Goal: Complete application form

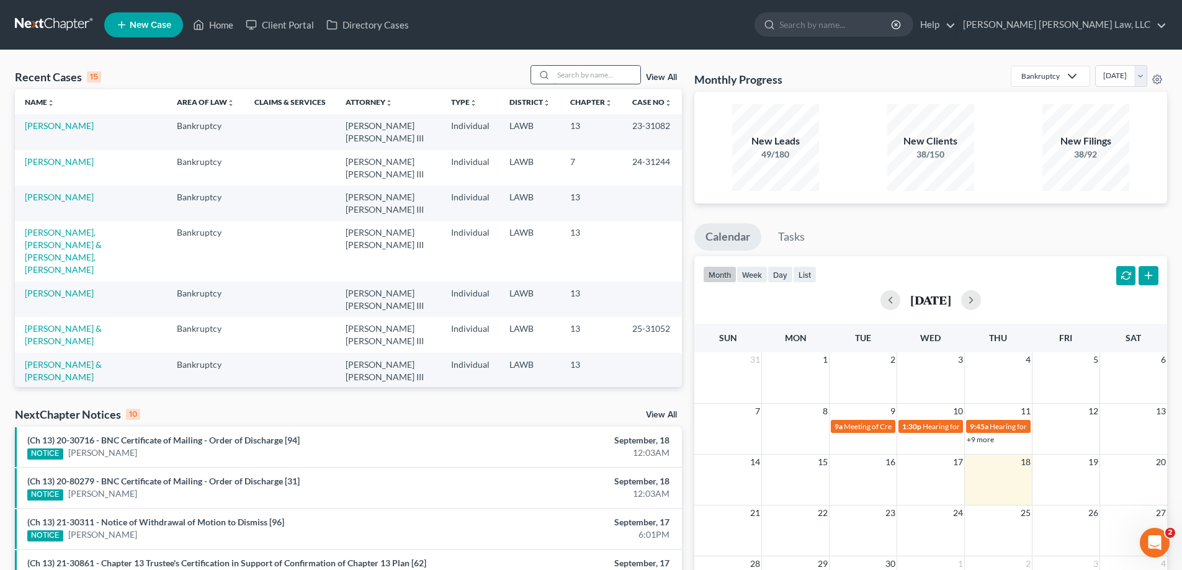
click at [567, 73] on input "search" at bounding box center [597, 75] width 87 height 18
type input "21-30919"
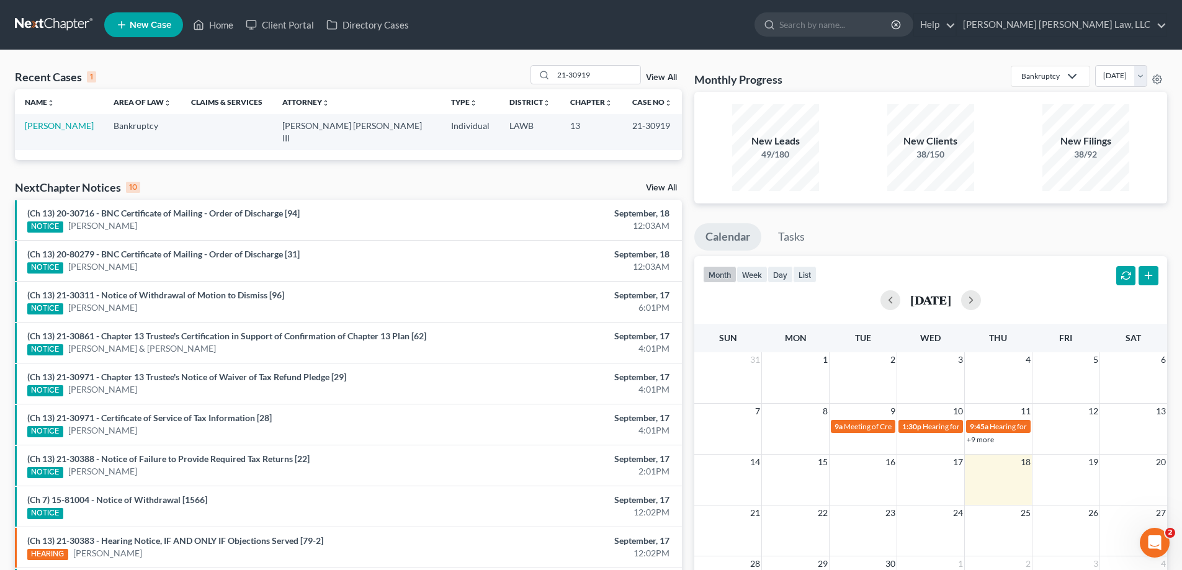
click at [32, 135] on td "[PERSON_NAME]" at bounding box center [59, 131] width 89 height 35
click at [30, 127] on link "[PERSON_NAME]" at bounding box center [59, 125] width 69 height 11
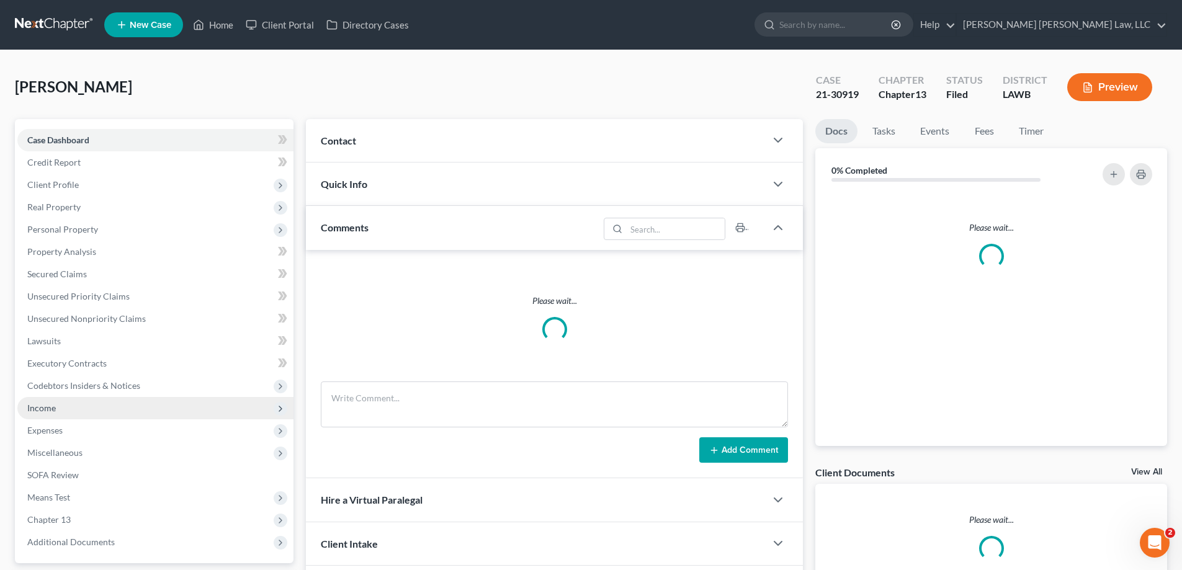
click at [51, 410] on span "Income" at bounding box center [41, 408] width 29 height 11
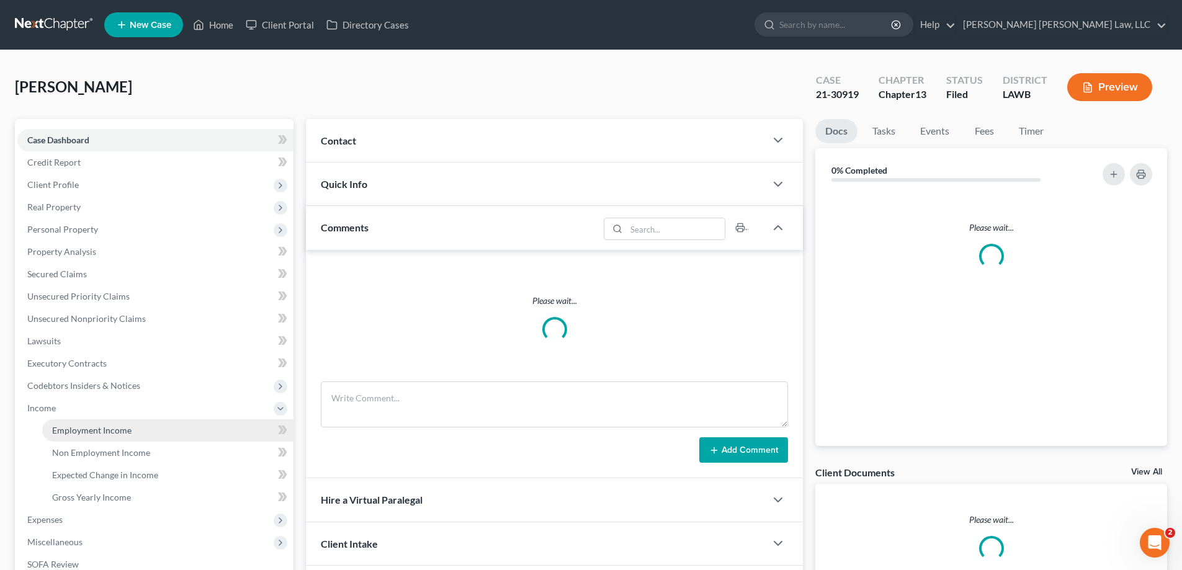
click at [105, 431] on span "Employment Income" at bounding box center [91, 430] width 79 height 11
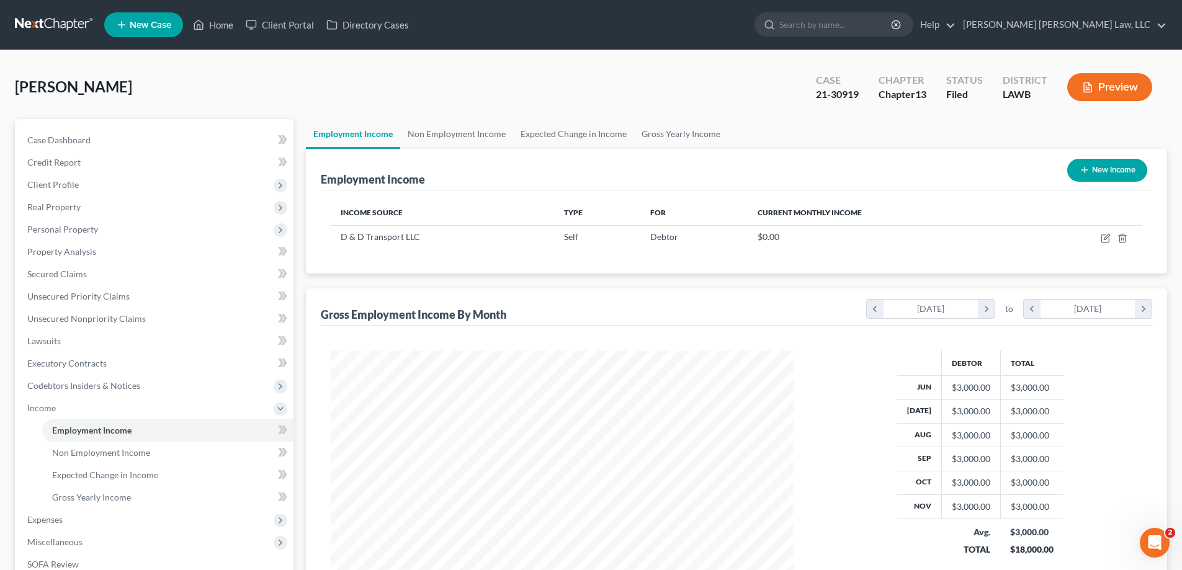
scroll to position [231, 488]
click at [465, 133] on link "Non Employment Income" at bounding box center [456, 134] width 113 height 30
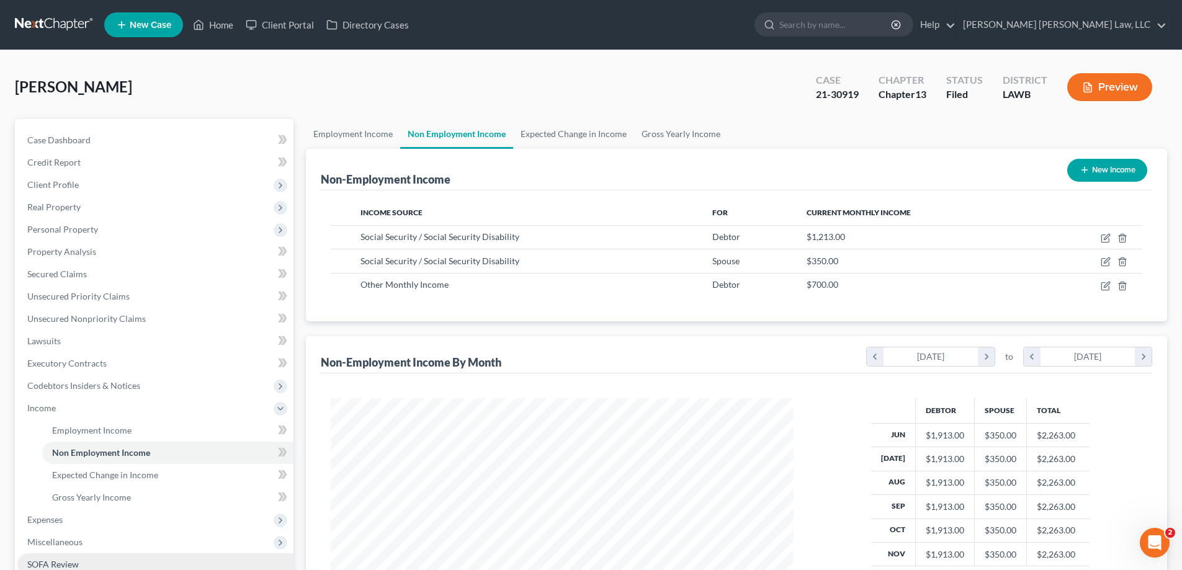
scroll to position [124, 0]
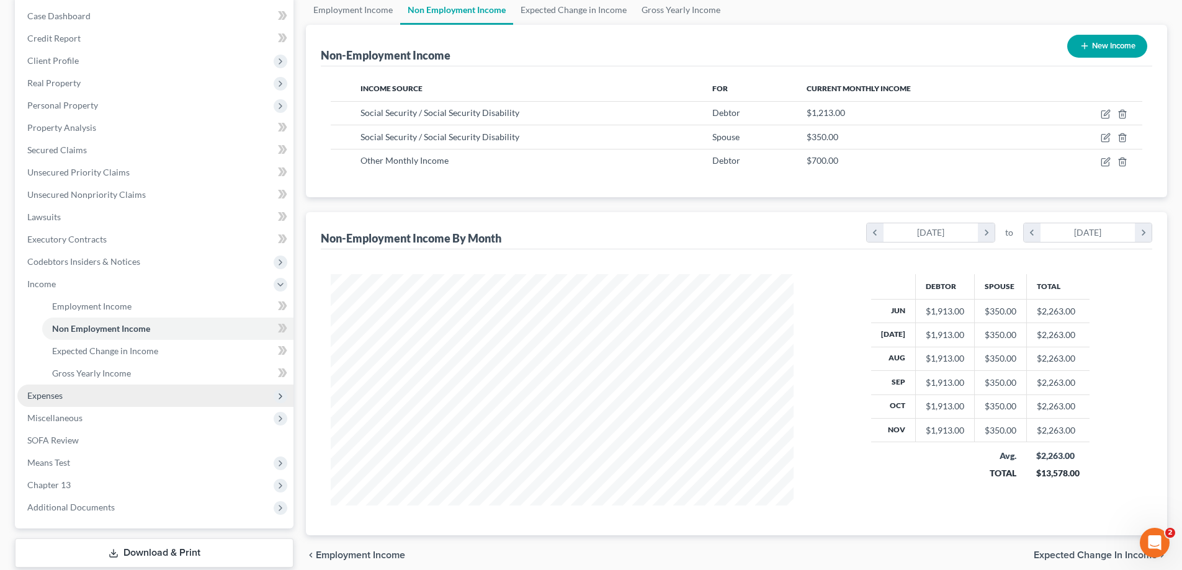
click at [84, 395] on span "Expenses" at bounding box center [155, 396] width 276 height 22
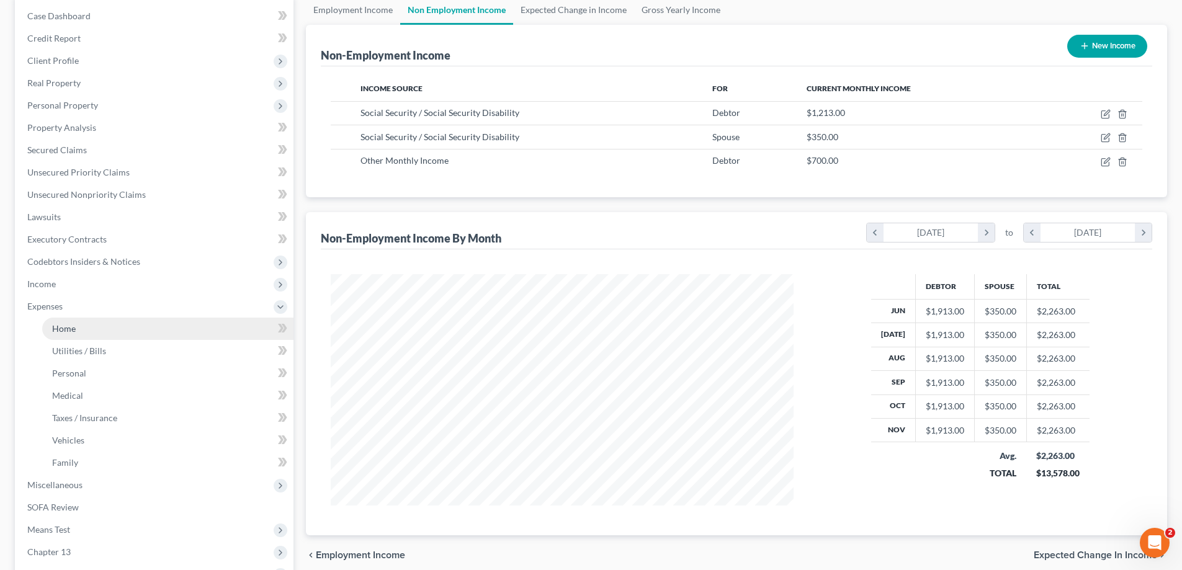
click at [65, 327] on span "Home" at bounding box center [64, 328] width 24 height 11
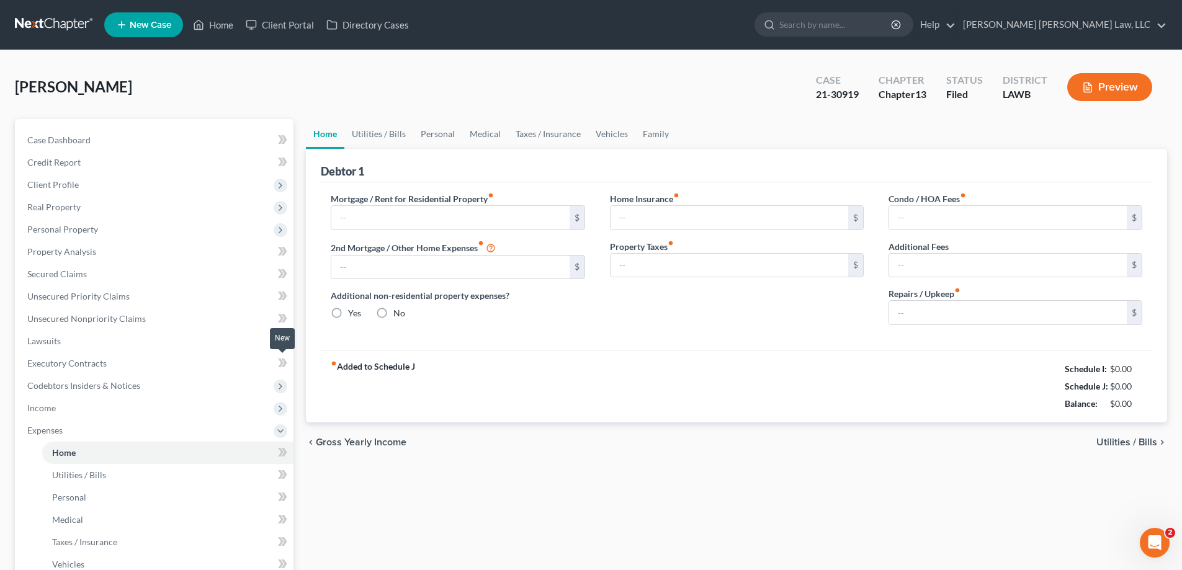
type input "0.00"
radio input "true"
type input "0.00"
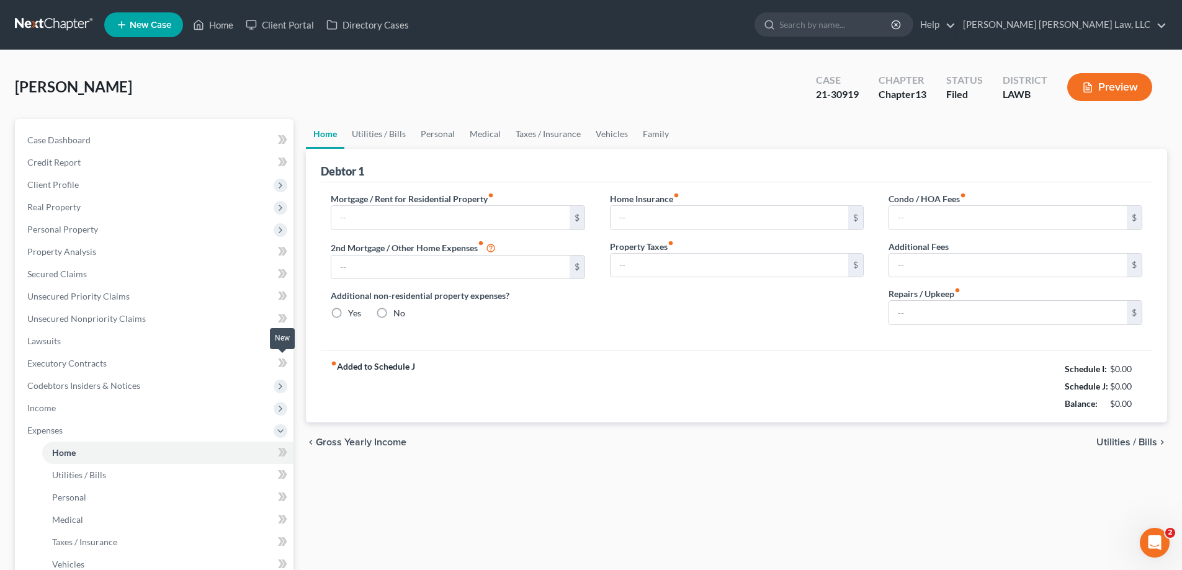
type input "0.00"
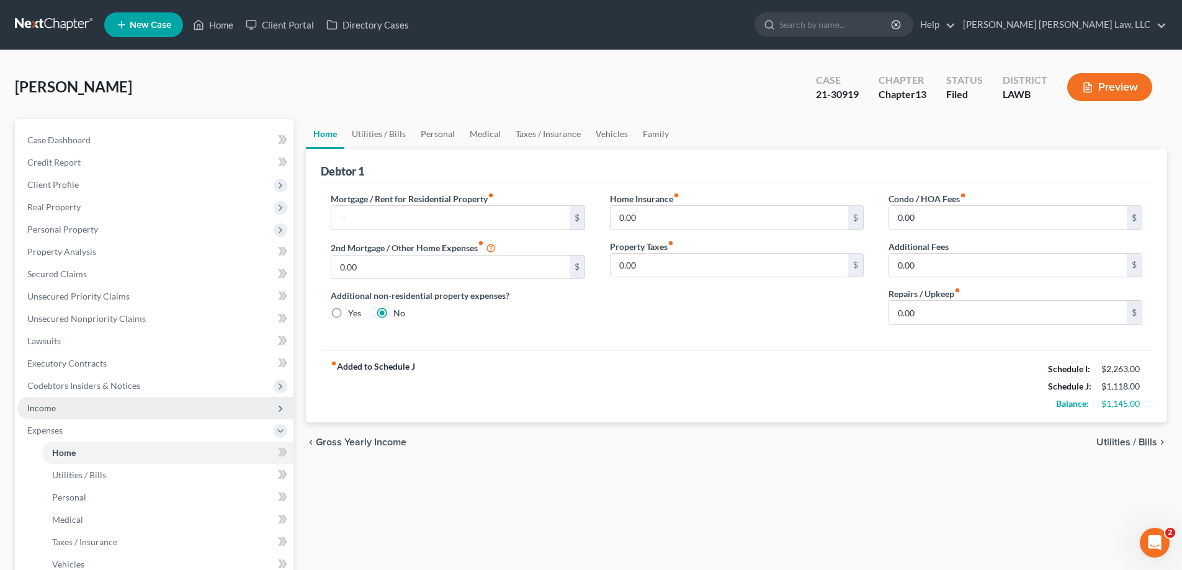
click at [69, 410] on span "Income" at bounding box center [155, 408] width 276 height 22
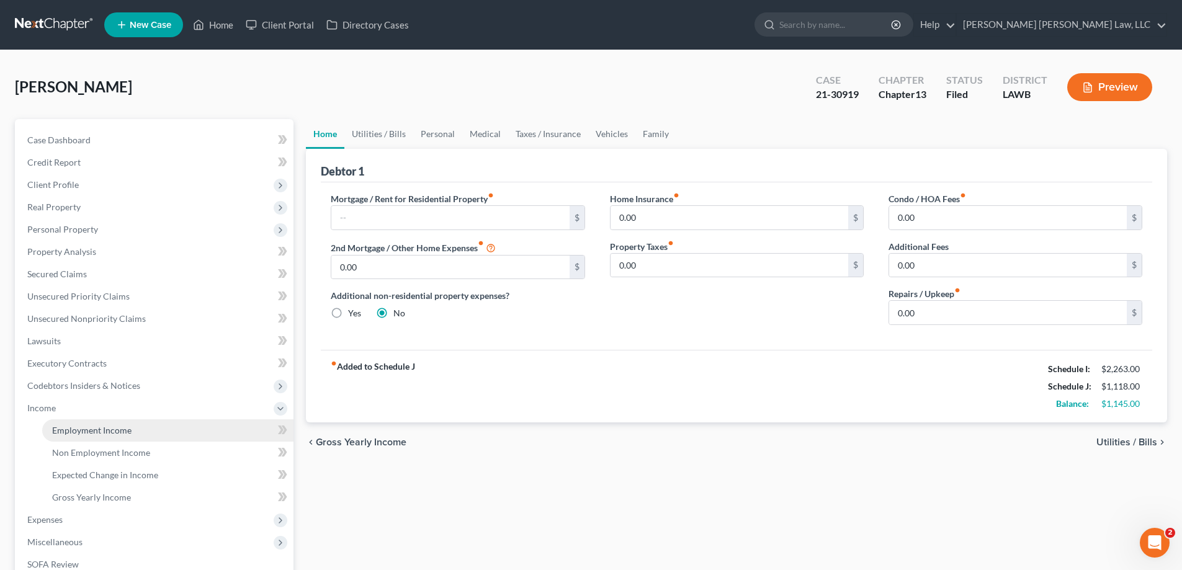
click at [79, 428] on span "Employment Income" at bounding box center [91, 430] width 79 height 11
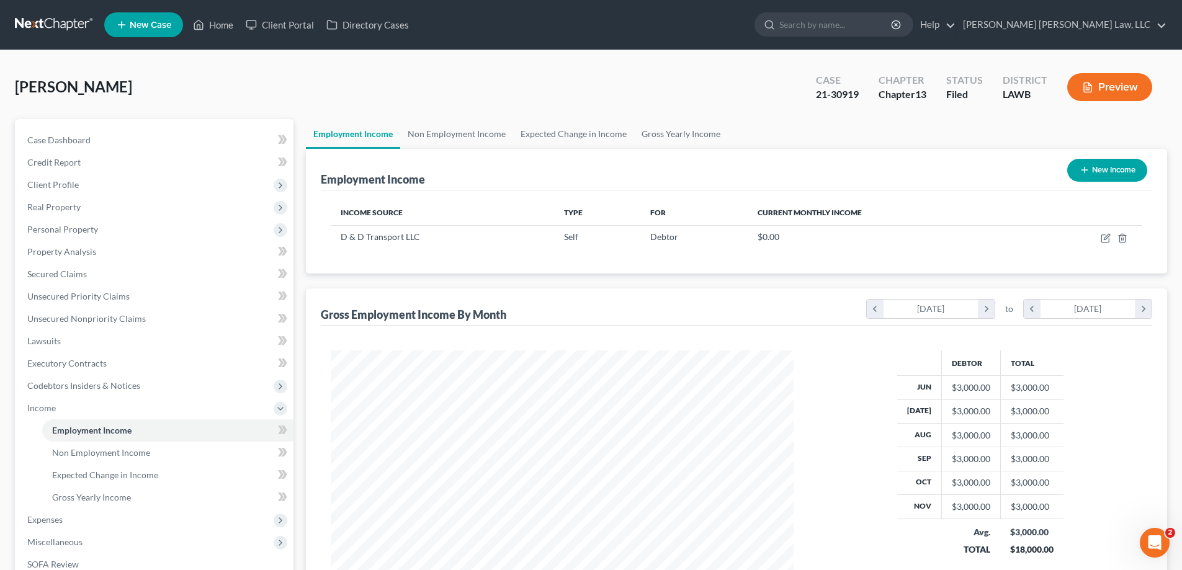
scroll to position [231, 488]
click at [473, 137] on link "Non Employment Income" at bounding box center [456, 134] width 113 height 30
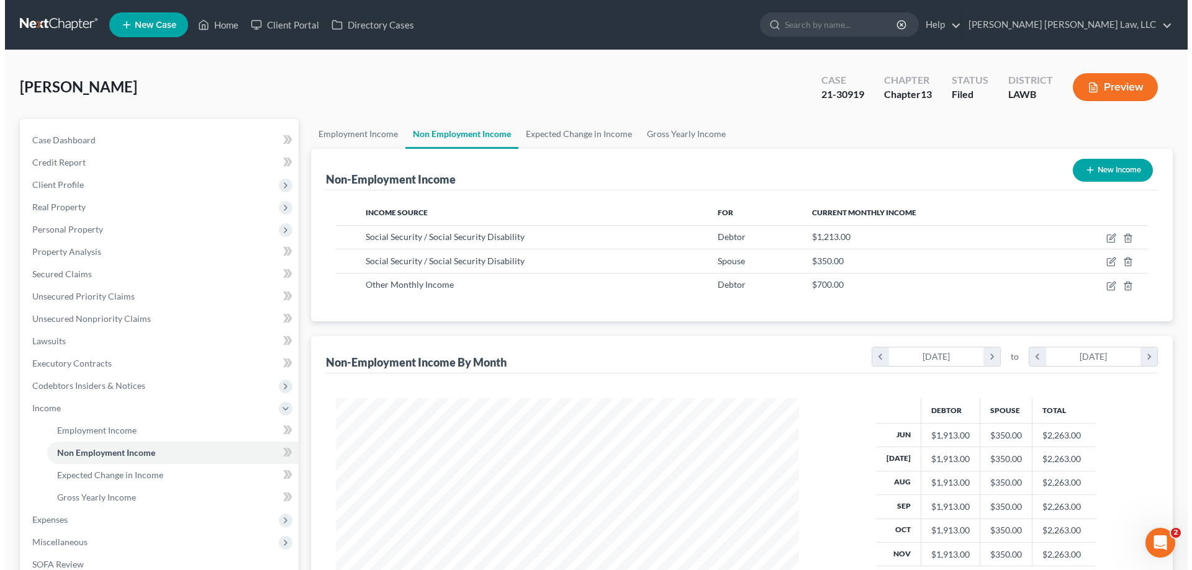
scroll to position [231, 488]
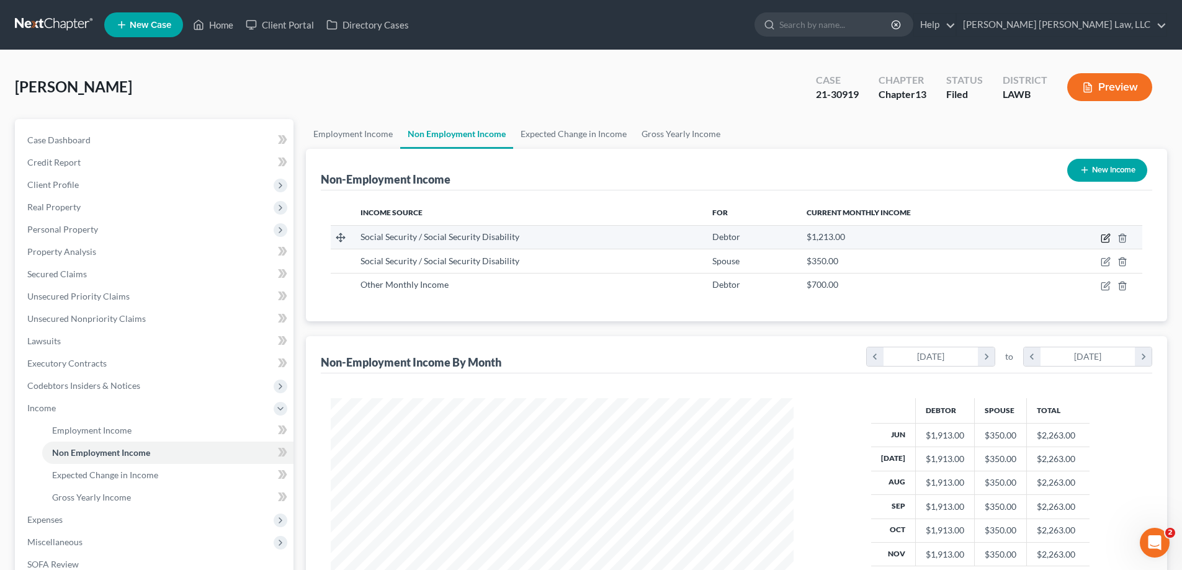
click at [1106, 238] on icon "button" at bounding box center [1107, 237] width 6 height 6
select select "4"
select select "0"
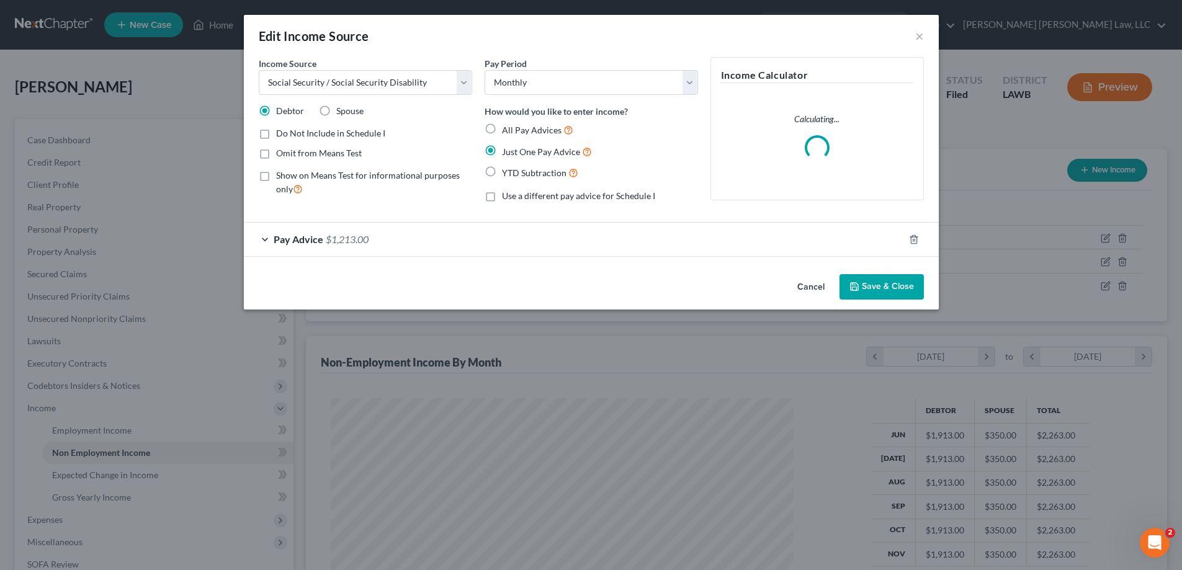
scroll to position [233, 492]
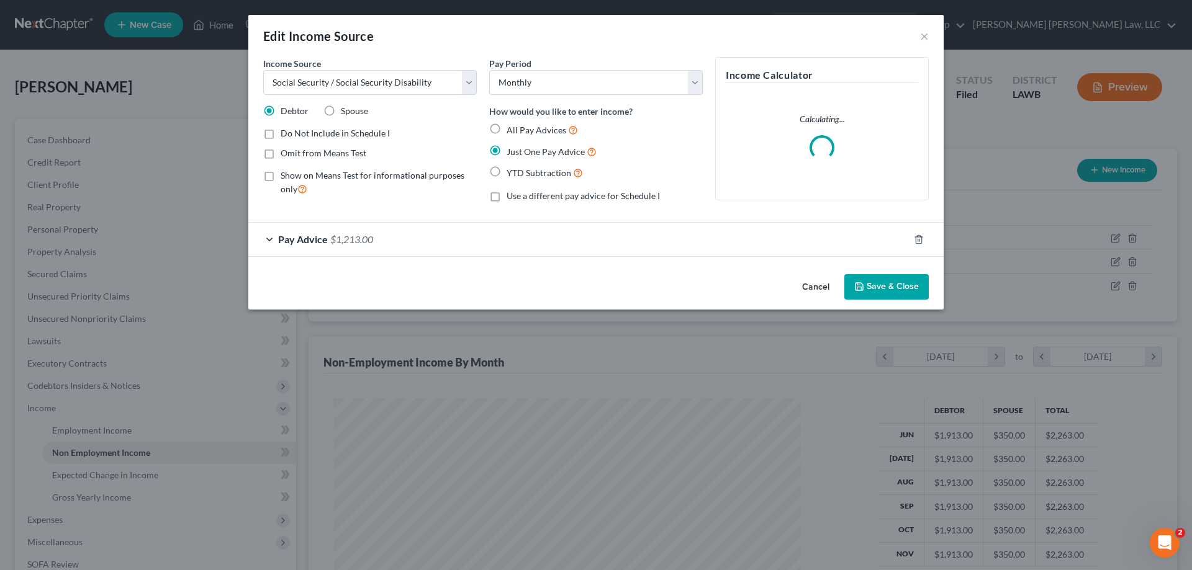
click at [362, 237] on span "$1,213.00" at bounding box center [351, 239] width 43 height 12
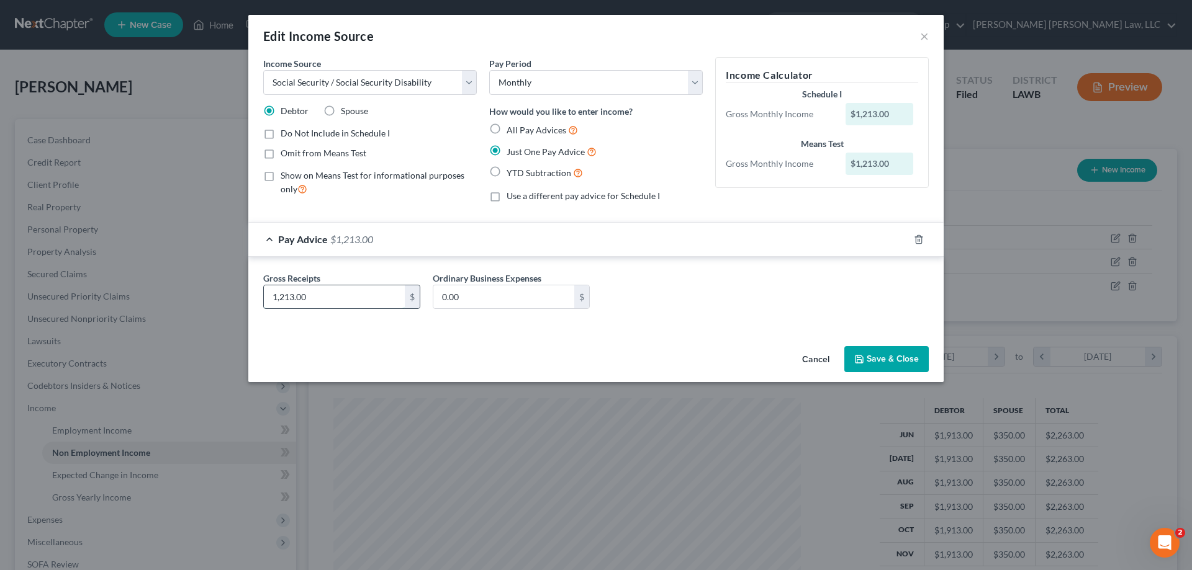
click at [358, 305] on input "1,213.00" at bounding box center [334, 297] width 141 height 24
type input "1,427"
click at [858, 367] on button "Save & Close" at bounding box center [886, 359] width 84 height 26
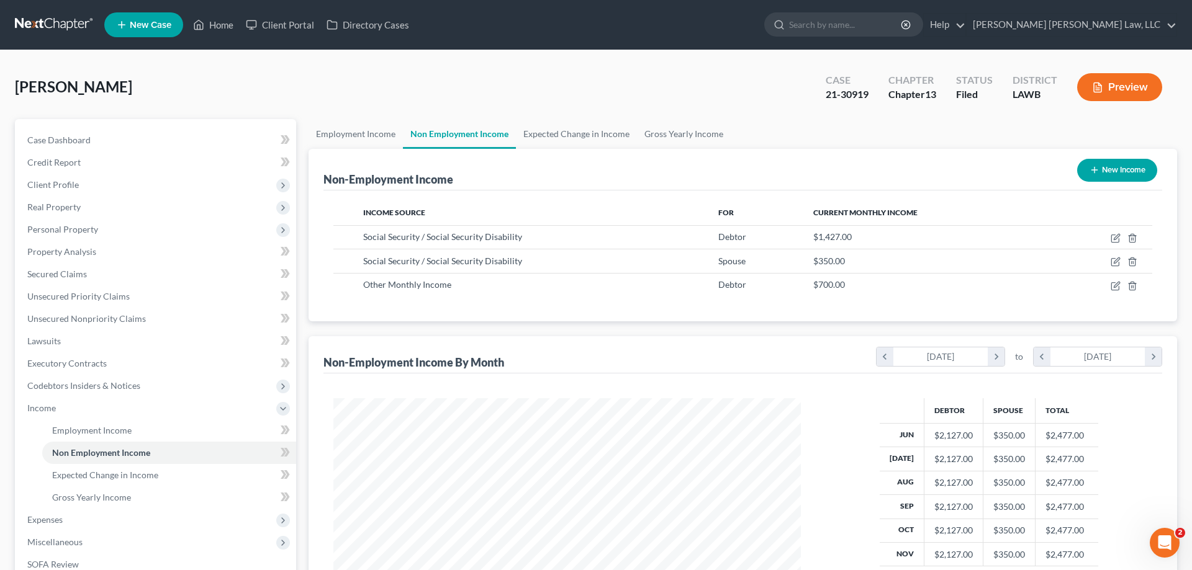
scroll to position [620385, 620129]
click at [1105, 260] on icon "button" at bounding box center [1106, 262] width 10 height 10
select select "4"
select select "0"
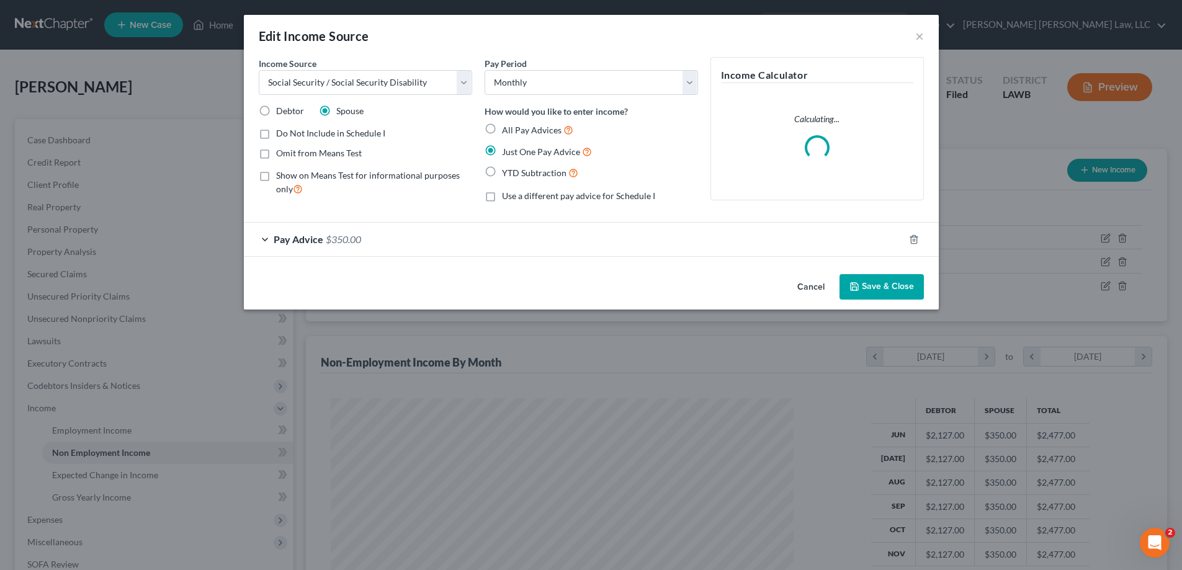
scroll to position [233, 492]
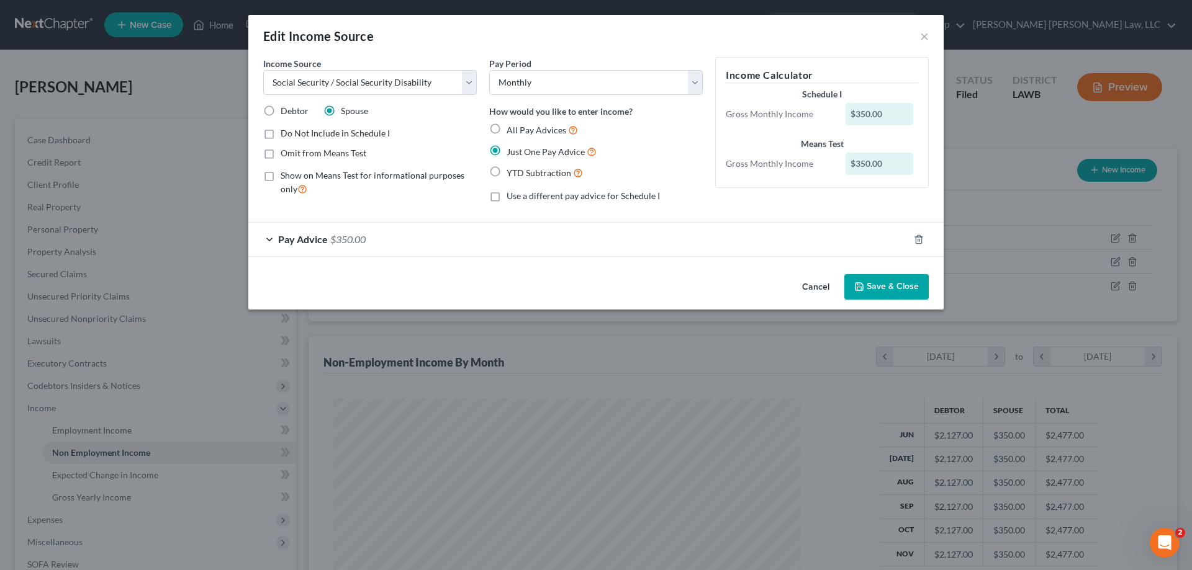
click at [822, 287] on button "Cancel" at bounding box center [815, 288] width 47 height 25
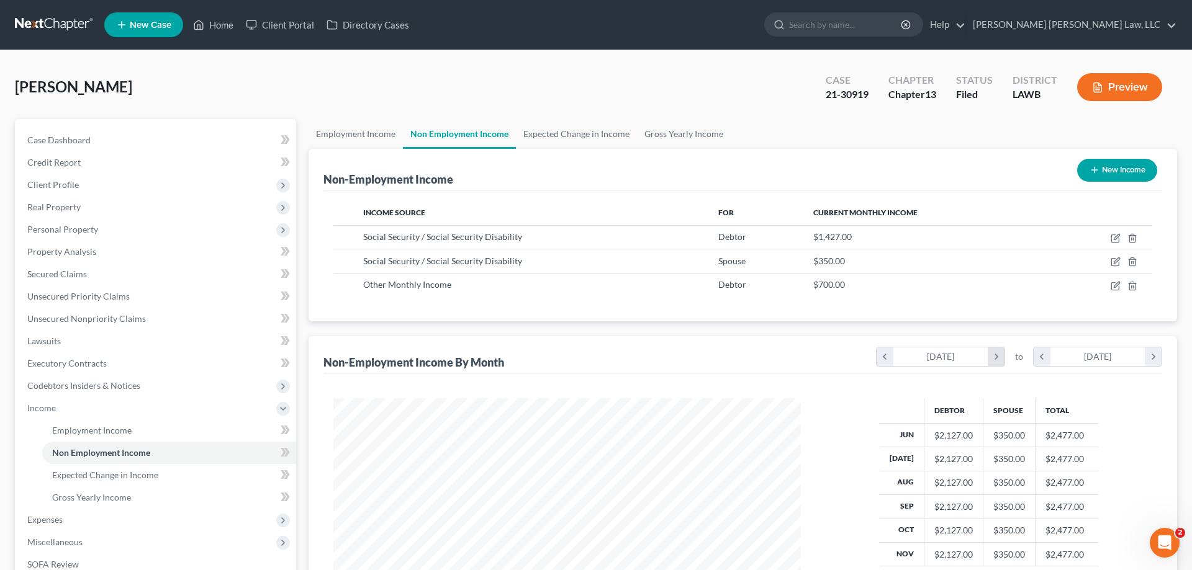
scroll to position [620385, 620129]
click at [1108, 287] on icon "button" at bounding box center [1106, 286] width 10 height 10
select select "13"
select select "0"
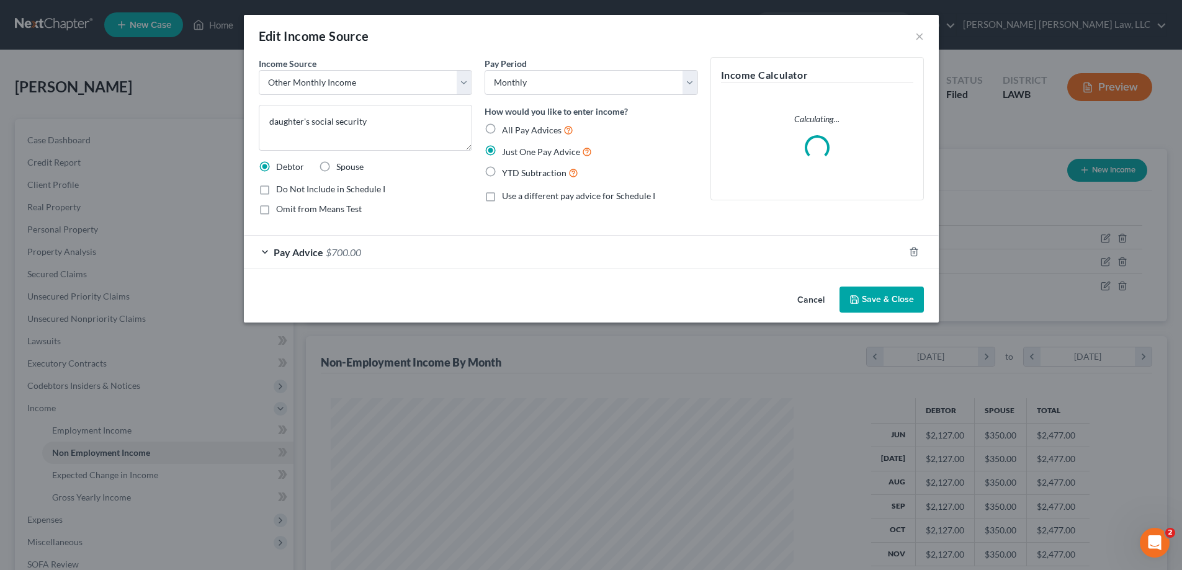
scroll to position [233, 492]
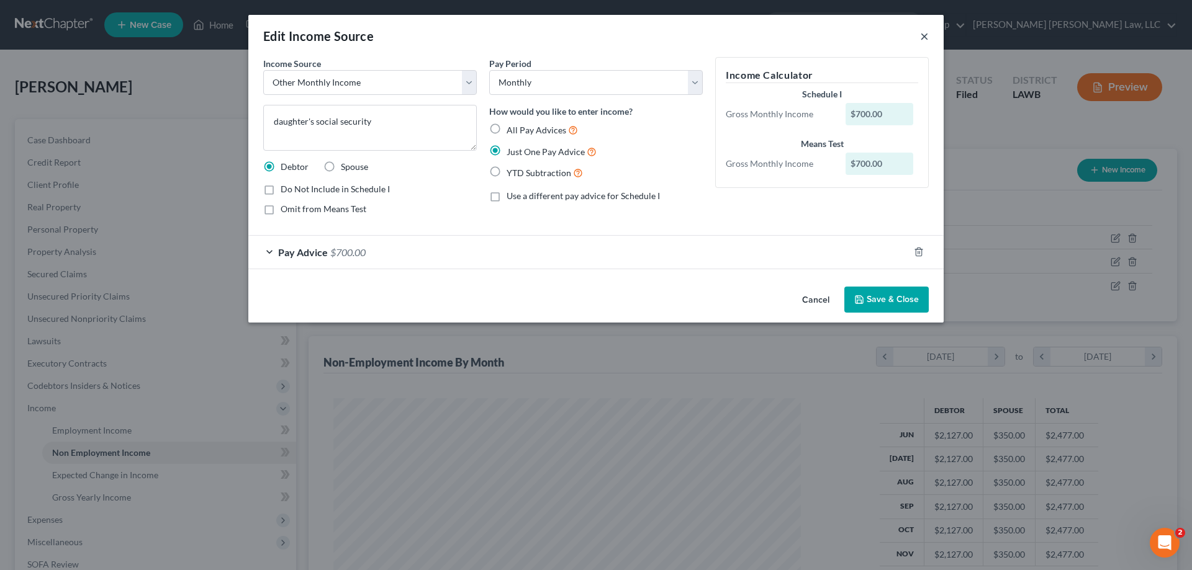
click at [924, 40] on button "×" at bounding box center [924, 36] width 9 height 15
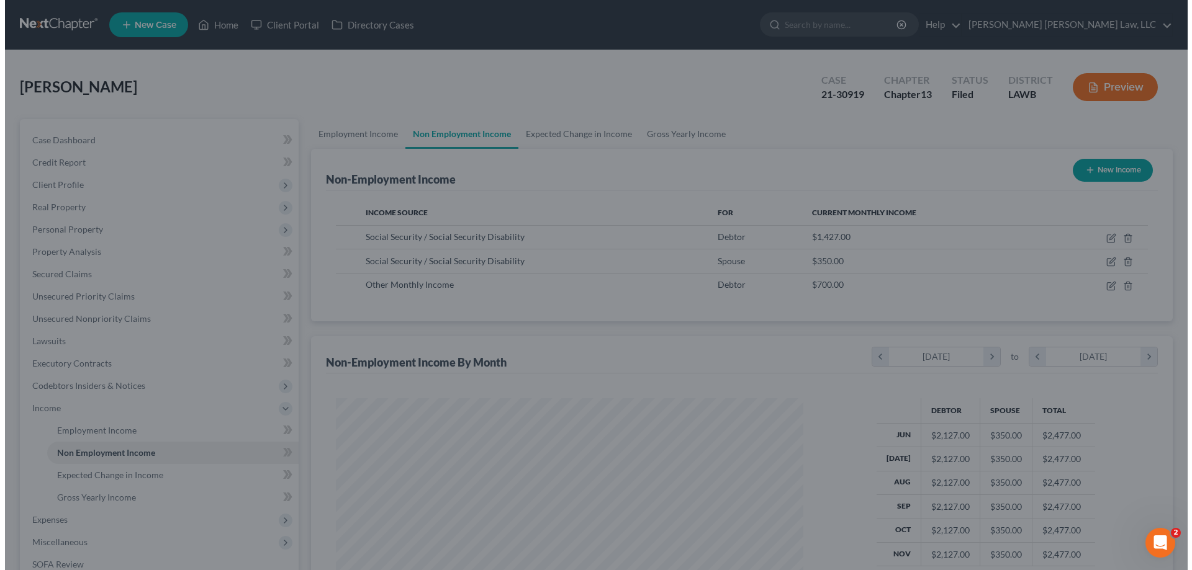
scroll to position [620385, 620129]
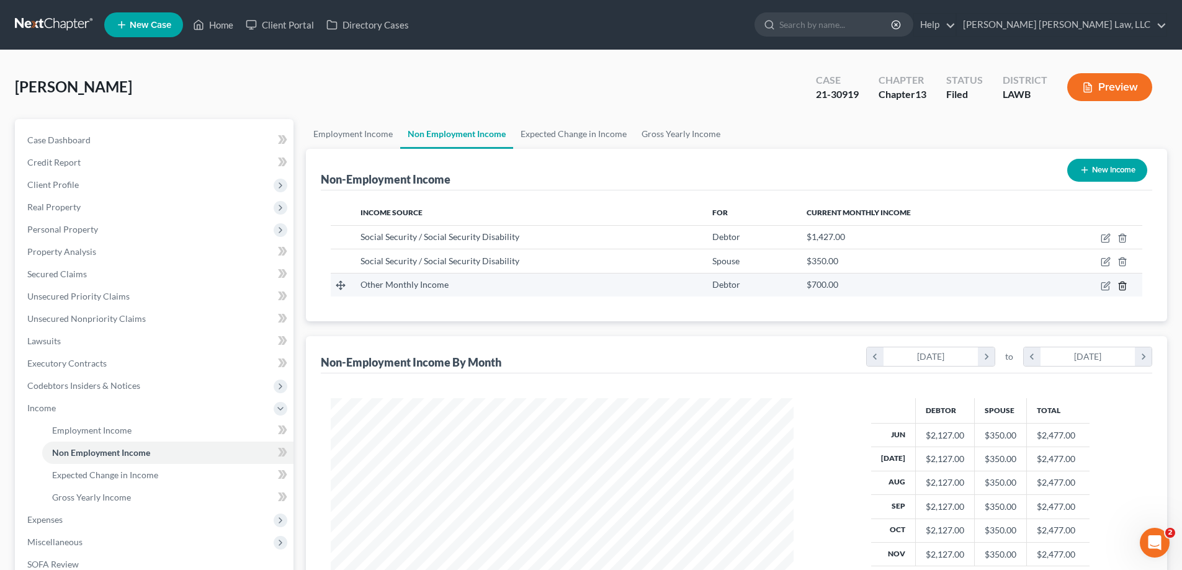
click at [1125, 290] on icon "button" at bounding box center [1123, 286] width 6 height 8
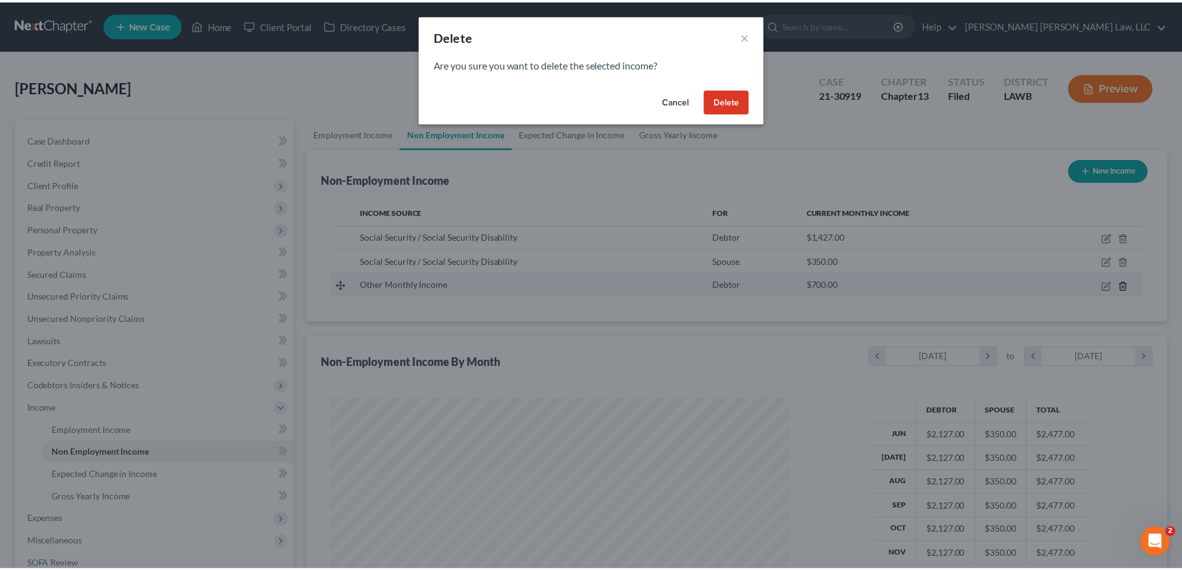
scroll to position [233, 492]
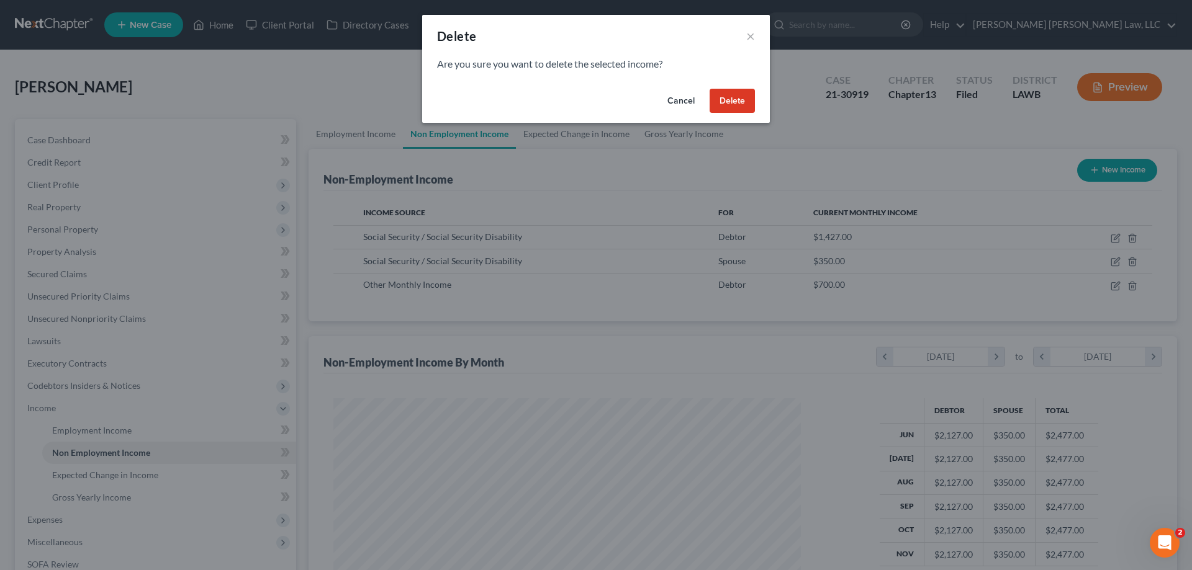
click at [730, 113] on button "Delete" at bounding box center [731, 101] width 45 height 25
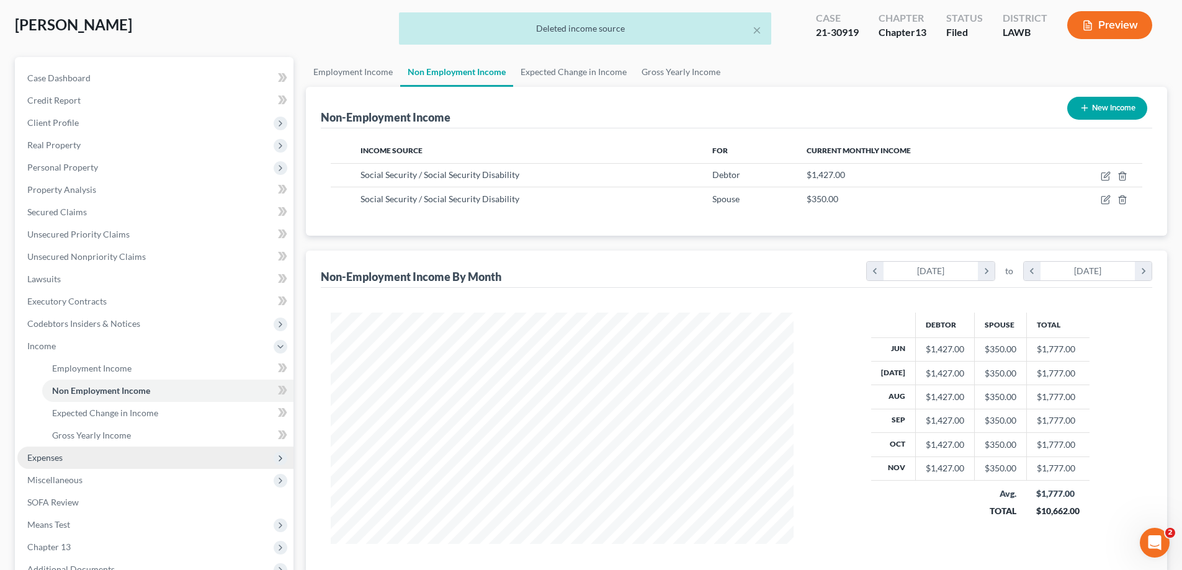
scroll to position [124, 0]
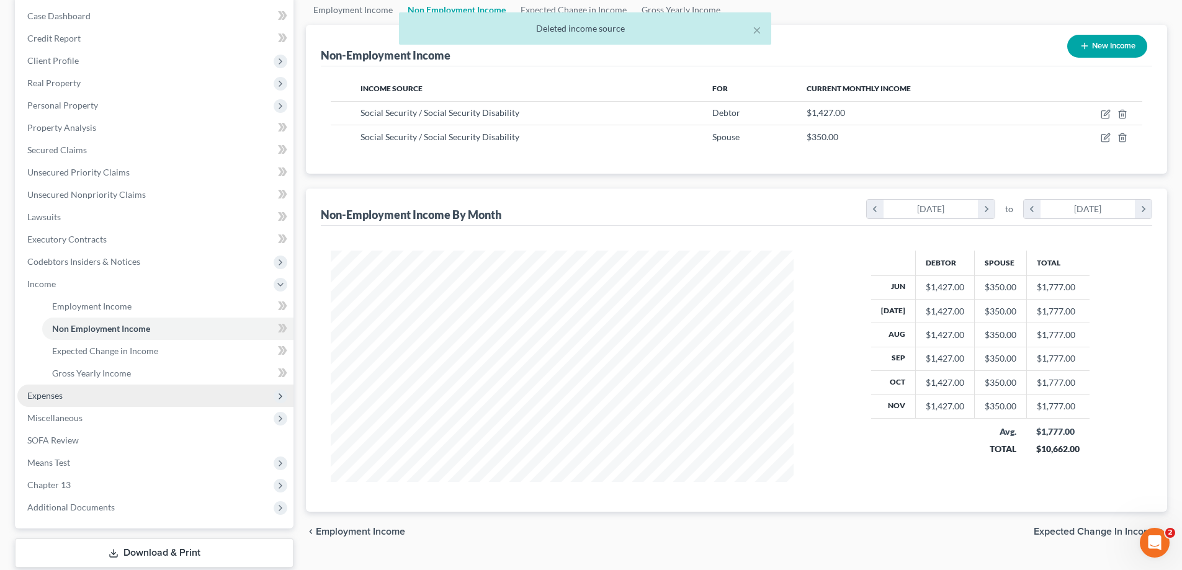
click at [80, 392] on span "Expenses" at bounding box center [155, 396] width 276 height 22
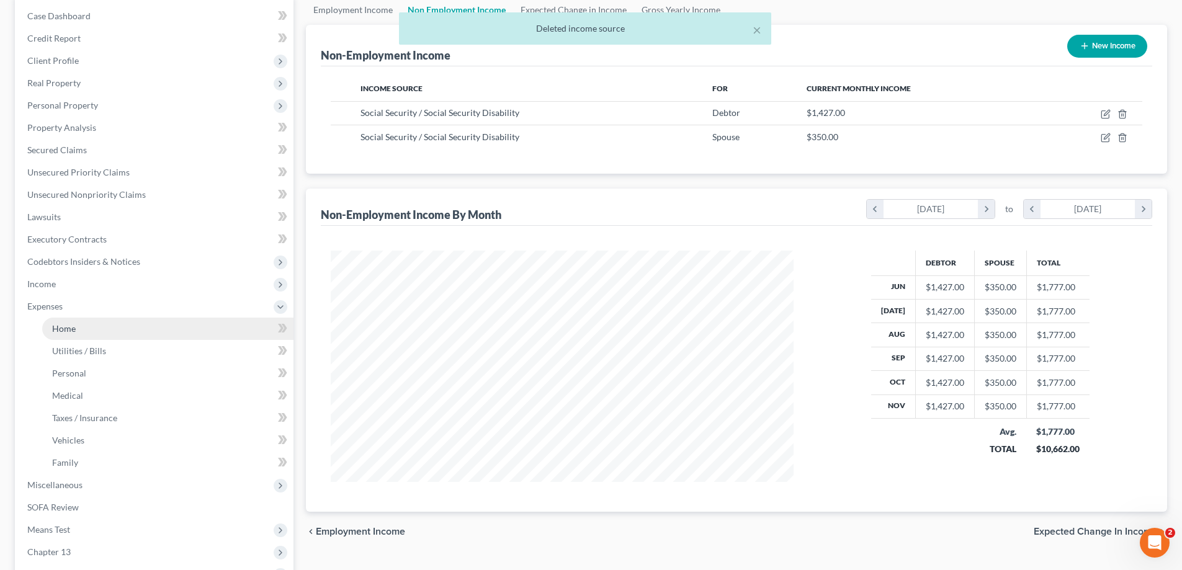
click at [73, 337] on link "Home" at bounding box center [167, 329] width 251 height 22
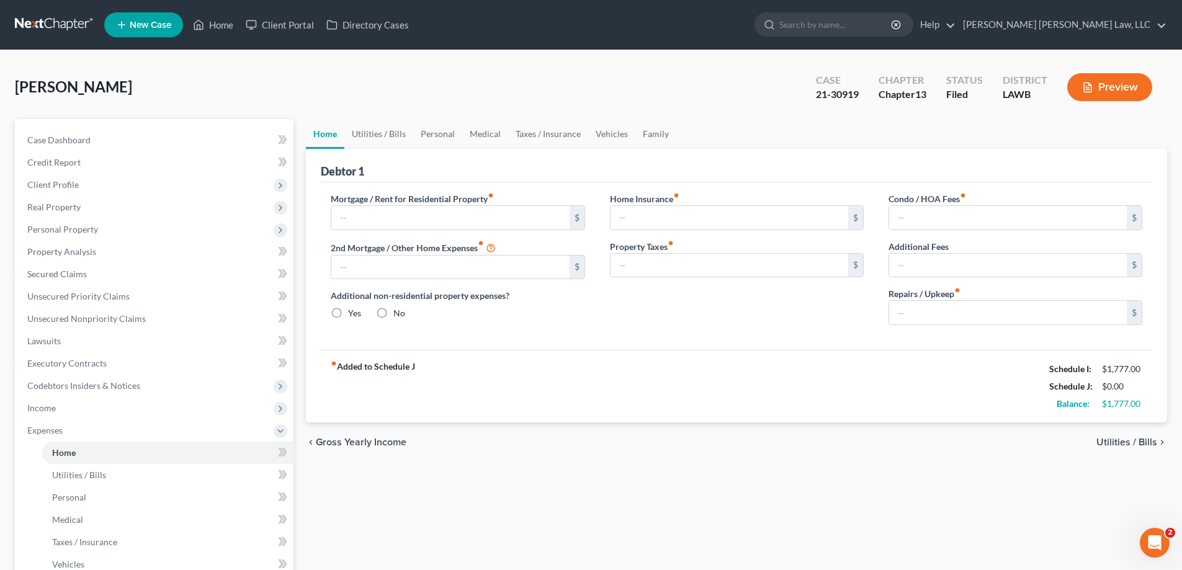
type input "0.00"
radio input "true"
type input "0.00"
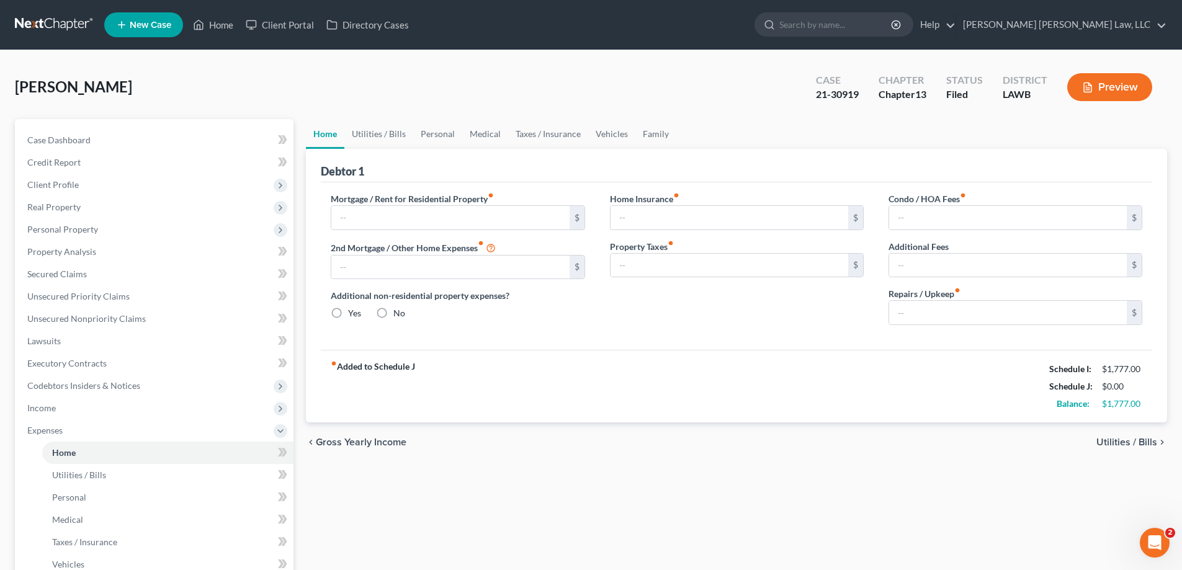
type input "0.00"
click at [647, 483] on div "Home Utilities / Bills Personal Medical Taxes / Insurance Vehicles Family Debto…" at bounding box center [737, 455] width 874 height 672
click at [438, 138] on link "Personal" at bounding box center [437, 134] width 49 height 30
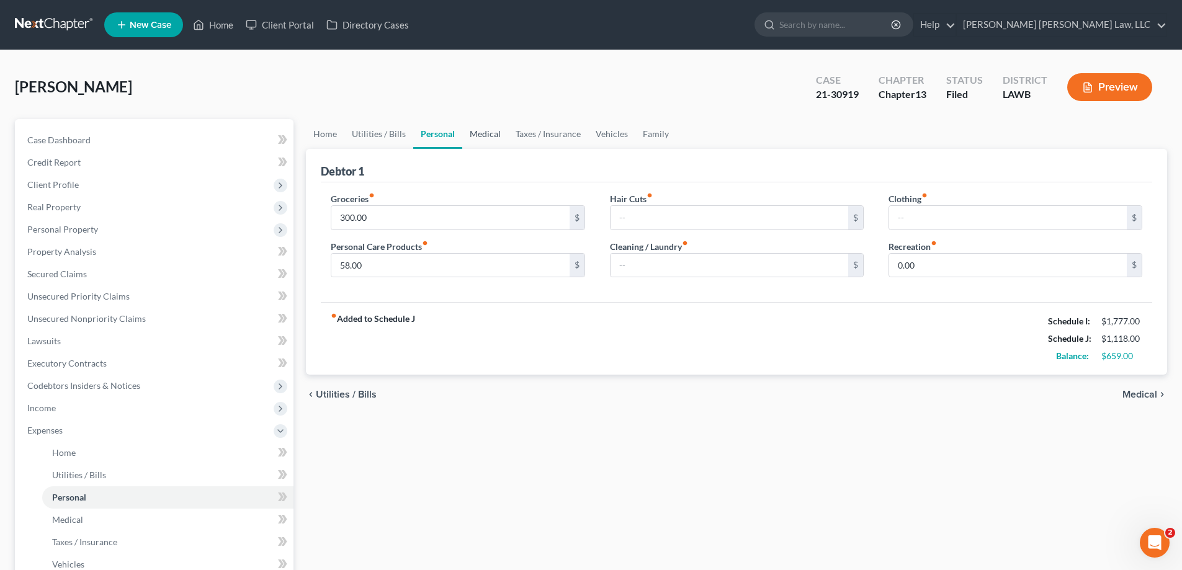
click at [493, 138] on link "Medical" at bounding box center [485, 134] width 46 height 30
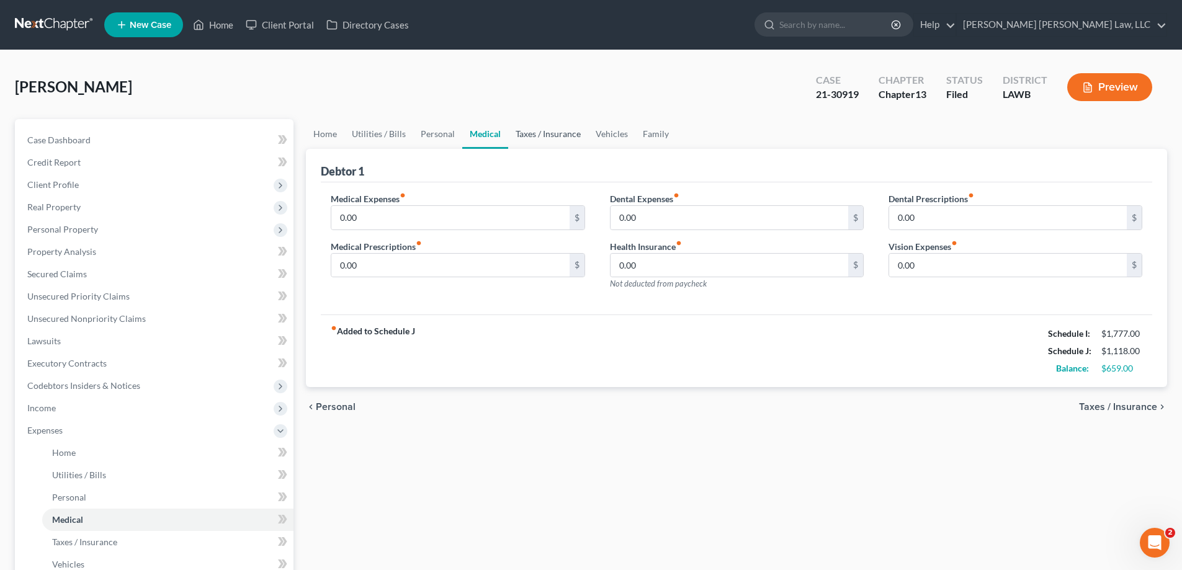
click at [532, 140] on link "Taxes / Insurance" at bounding box center [548, 134] width 80 height 30
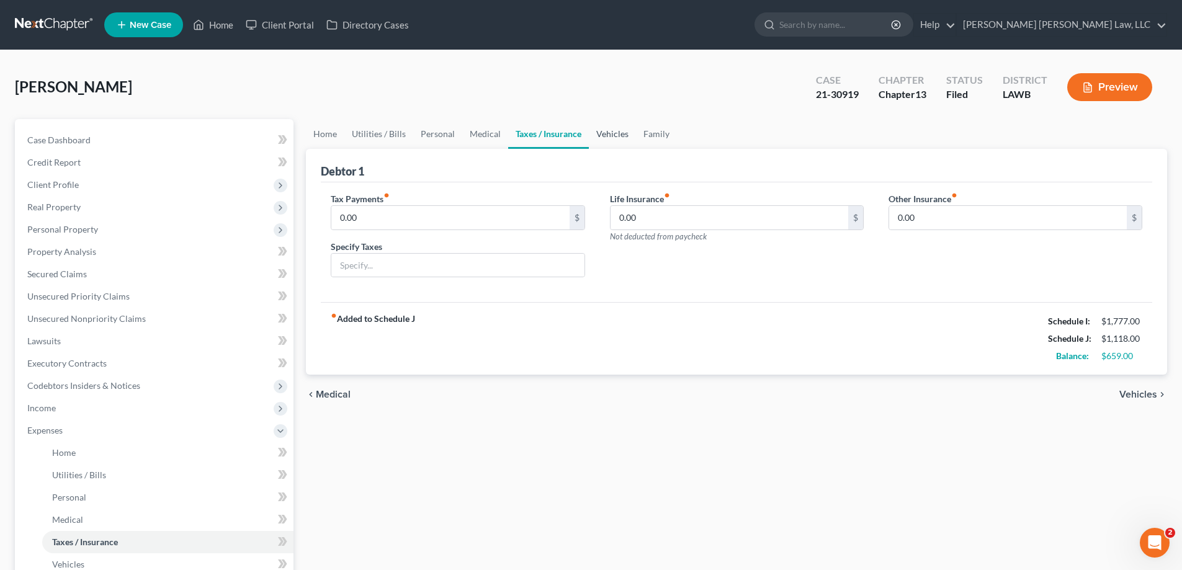
click at [598, 138] on link "Vehicles" at bounding box center [612, 134] width 47 height 30
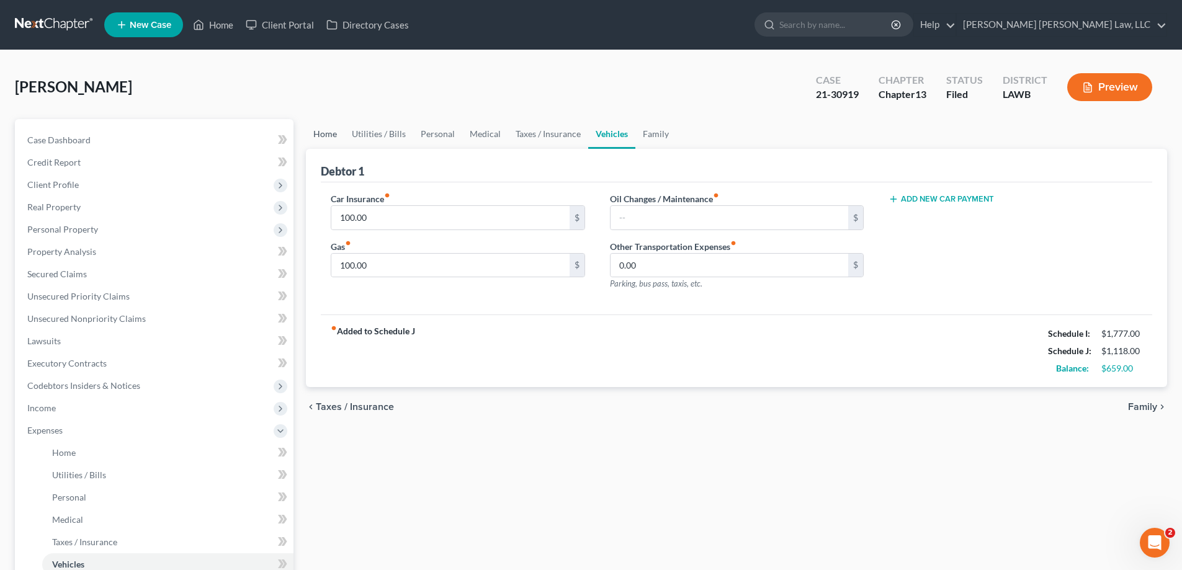
click at [328, 138] on link "Home" at bounding box center [325, 134] width 38 height 30
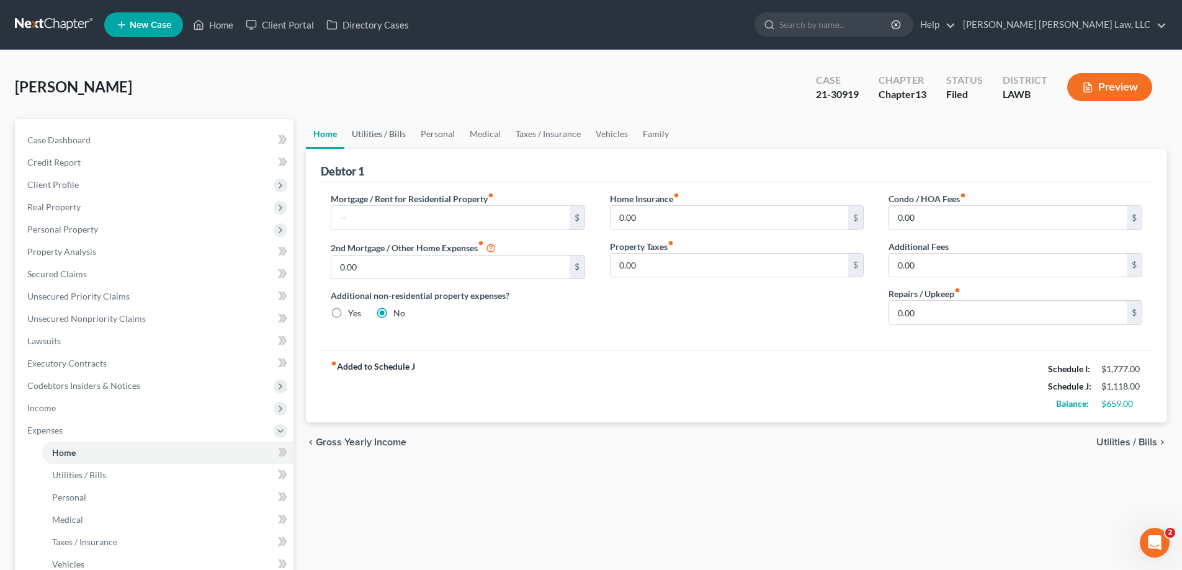
click at [383, 132] on link "Utilities / Bills" at bounding box center [378, 134] width 69 height 30
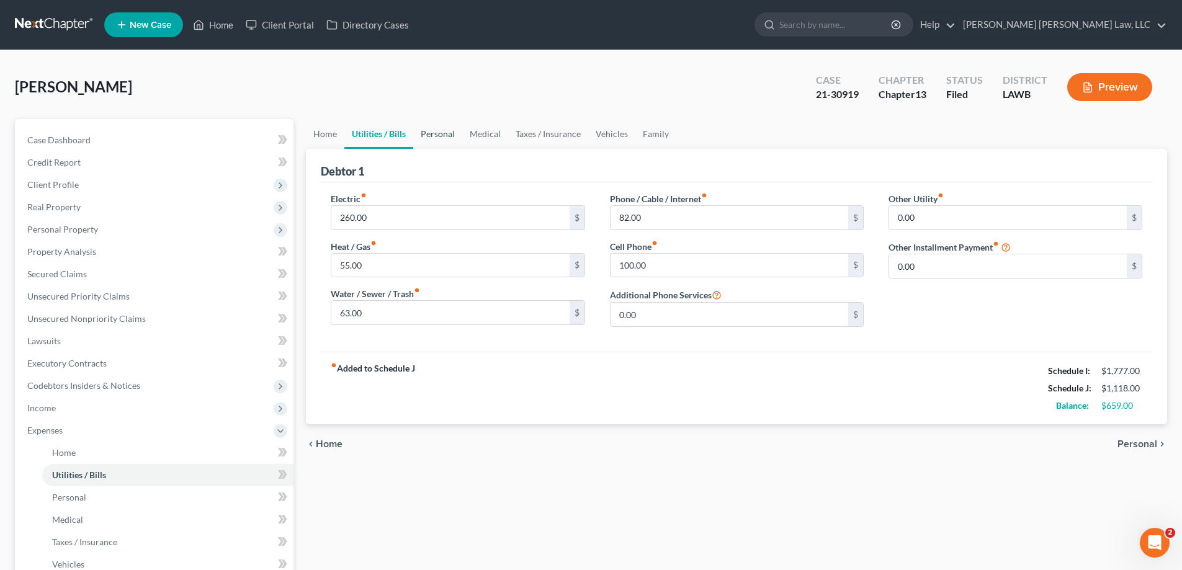
click at [430, 138] on link "Personal" at bounding box center [437, 134] width 49 height 30
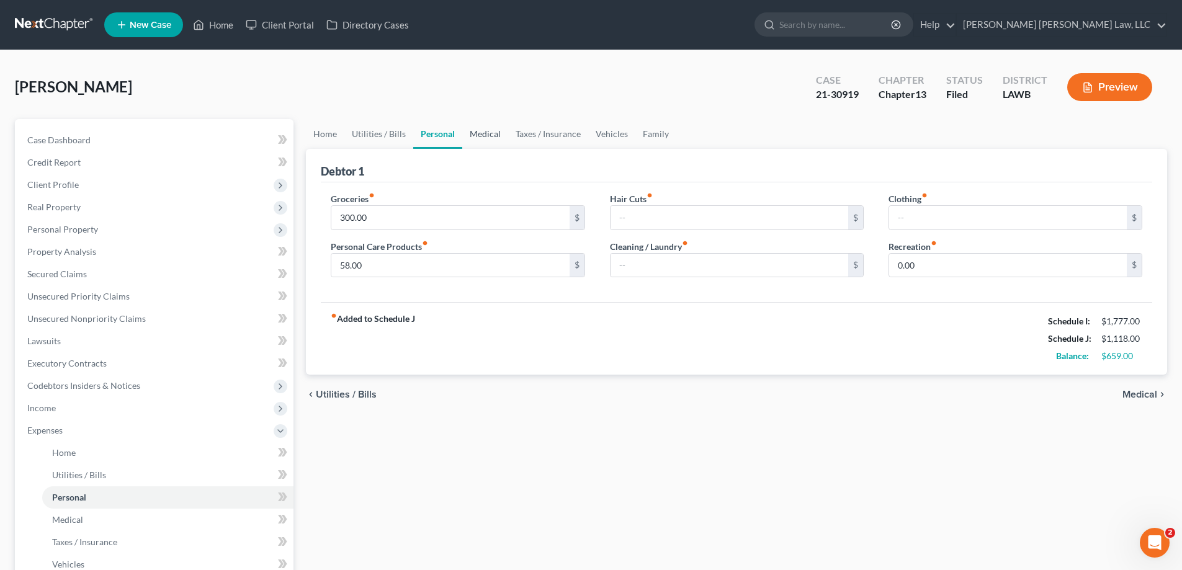
click at [483, 142] on link "Medical" at bounding box center [485, 134] width 46 height 30
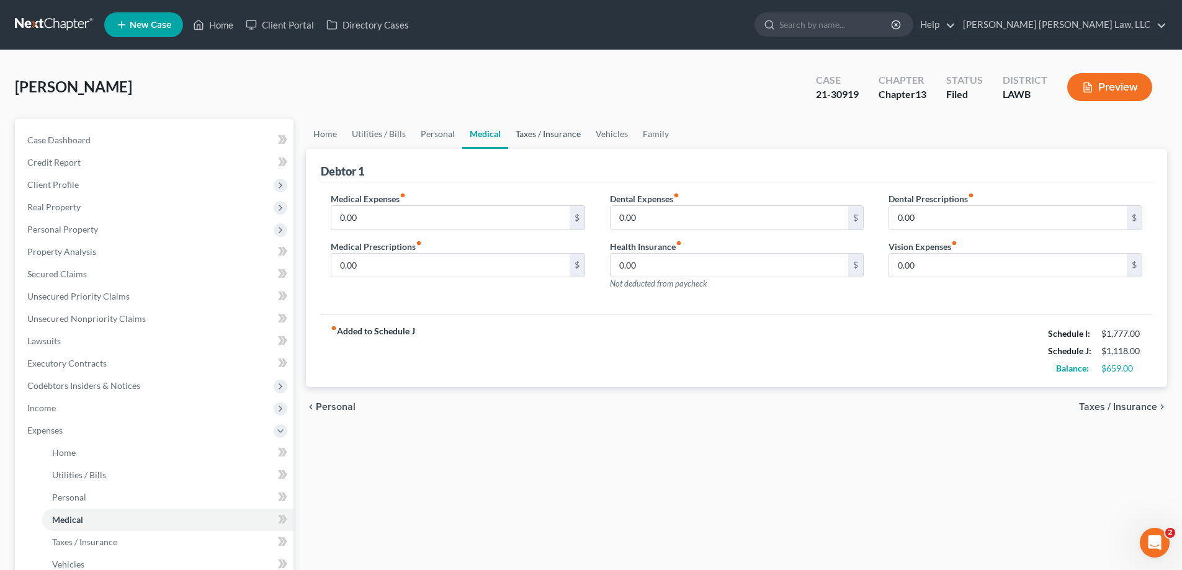
click at [536, 138] on link "Taxes / Insurance" at bounding box center [548, 134] width 80 height 30
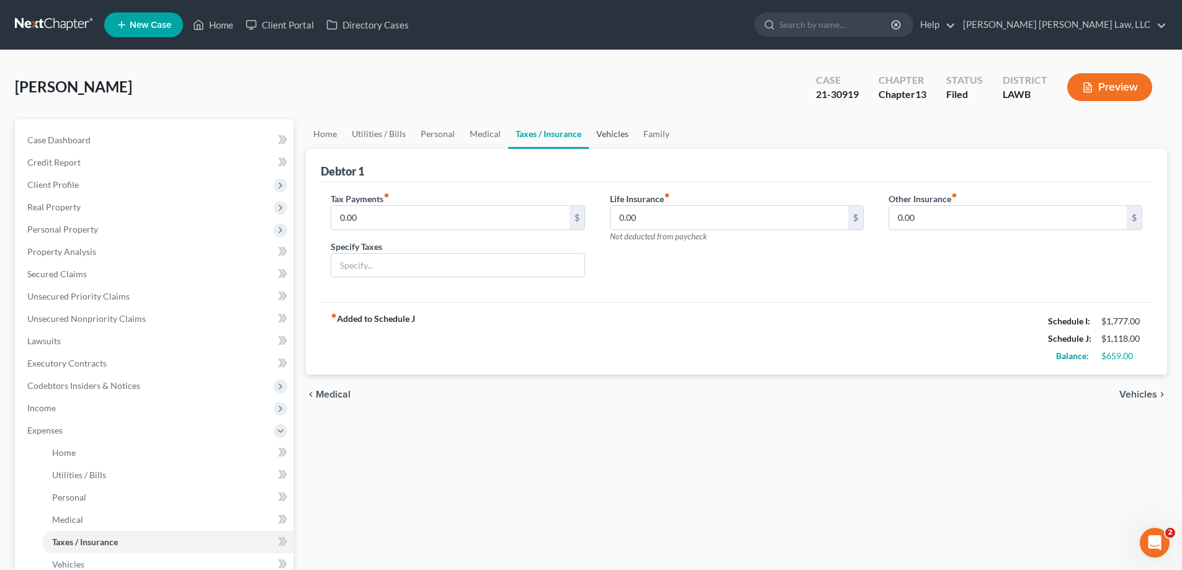
click at [616, 142] on link "Vehicles" at bounding box center [612, 134] width 47 height 30
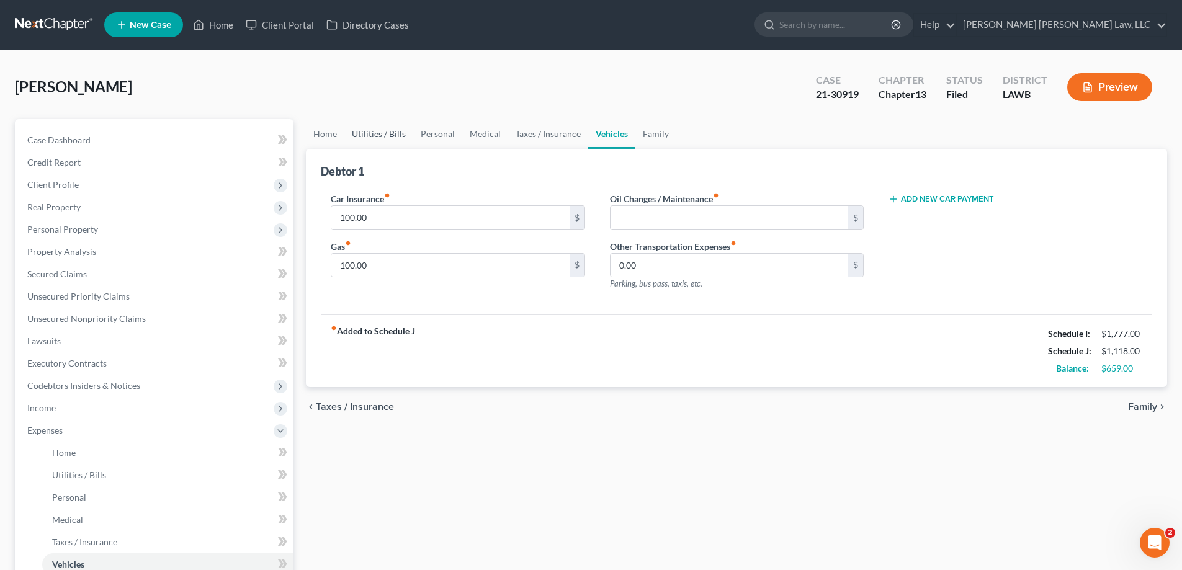
click at [363, 127] on link "Utilities / Bills" at bounding box center [378, 134] width 69 height 30
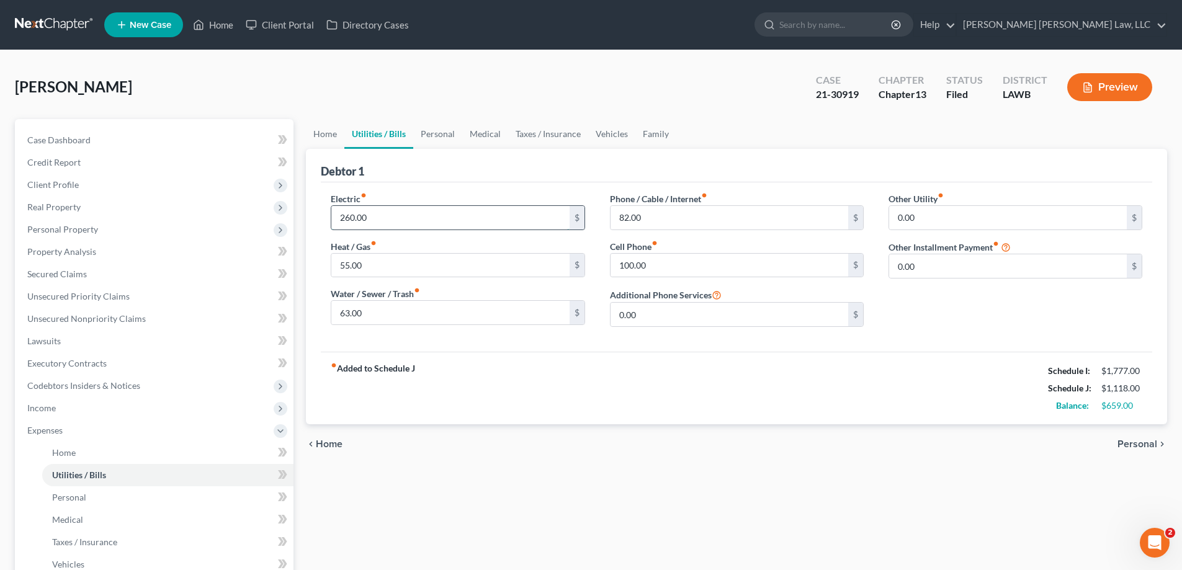
click at [446, 220] on input "260.00" at bounding box center [450, 218] width 238 height 24
click at [511, 270] on input "55.00" at bounding box center [450, 266] width 238 height 24
click at [407, 222] on input "260.00" at bounding box center [450, 218] width 238 height 24
click at [431, 274] on input "55.00" at bounding box center [450, 266] width 238 height 24
click at [423, 313] on input "63.00" at bounding box center [450, 313] width 238 height 24
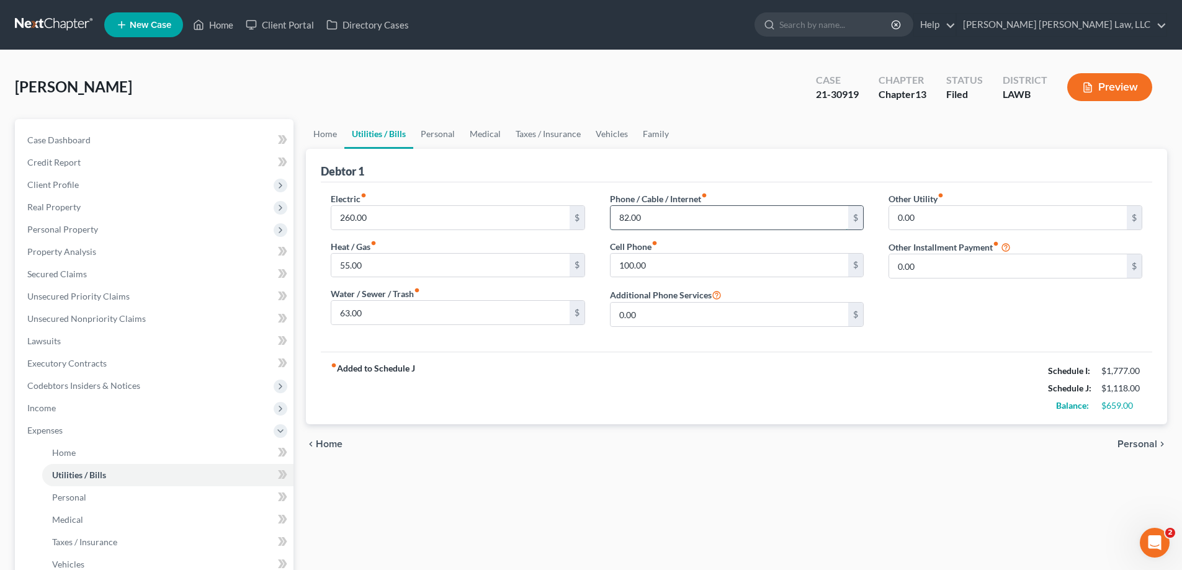
click at [682, 228] on input "82.00" at bounding box center [730, 218] width 238 height 24
click at [686, 267] on input "100.00" at bounding box center [730, 266] width 238 height 24
click at [690, 313] on input "0.00" at bounding box center [730, 315] width 238 height 24
click at [487, 343] on div "Electric fiber_manual_record 260.00 $ Heat / Gas fiber_manual_record 55.00 $ Wa…" at bounding box center [737, 266] width 832 height 169
click at [413, 213] on input "260.00" at bounding box center [450, 218] width 238 height 24
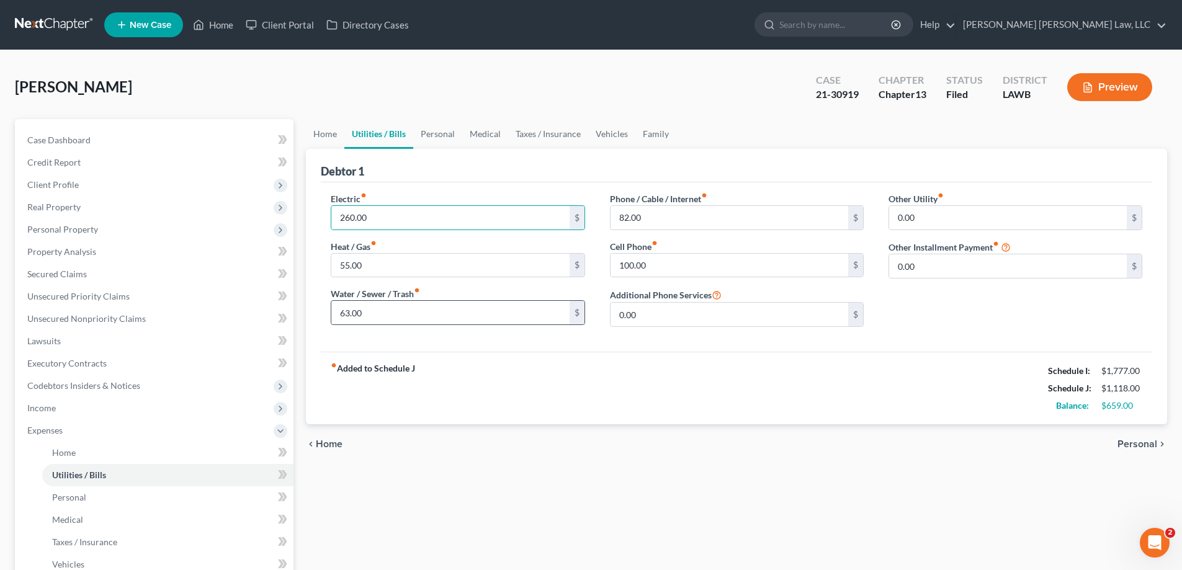
click at [434, 300] on div "63.00 $" at bounding box center [458, 312] width 254 height 25
click at [439, 307] on input "63.00" at bounding box center [450, 313] width 238 height 24
type input "72.00"
click at [428, 268] on input "55.00" at bounding box center [450, 266] width 238 height 24
click at [442, 310] on input "72.00" at bounding box center [450, 313] width 238 height 24
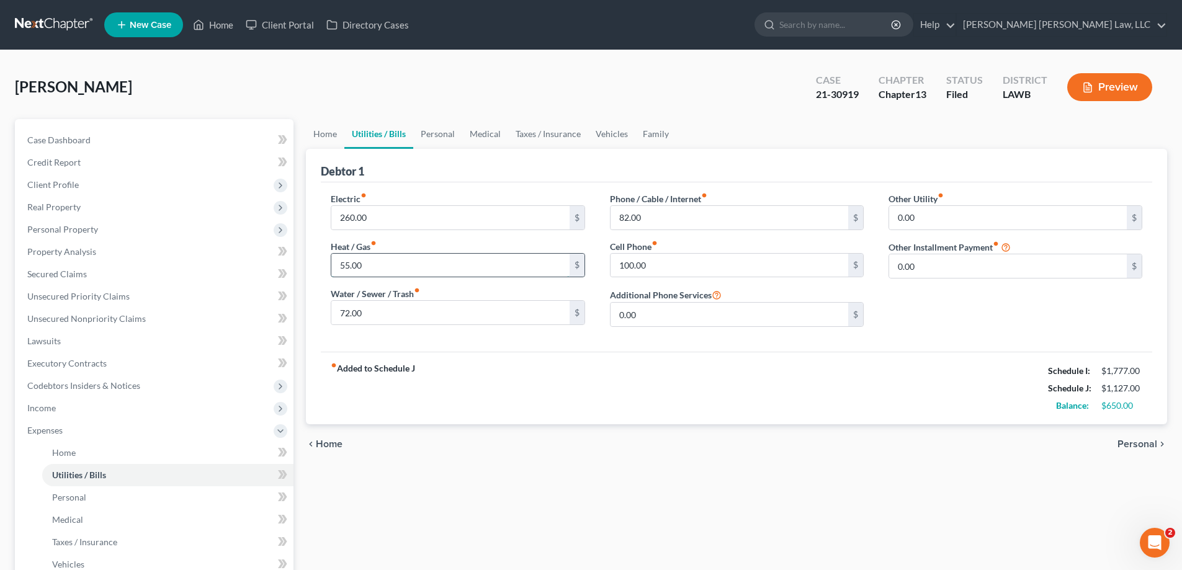
click at [432, 259] on input "55.00" at bounding box center [450, 266] width 238 height 24
click at [408, 220] on input "260.00" at bounding box center [450, 218] width 238 height 24
click at [649, 218] on input "82.00" at bounding box center [730, 218] width 238 height 24
type input "75.00"
click at [743, 262] on input "100.00" at bounding box center [730, 266] width 238 height 24
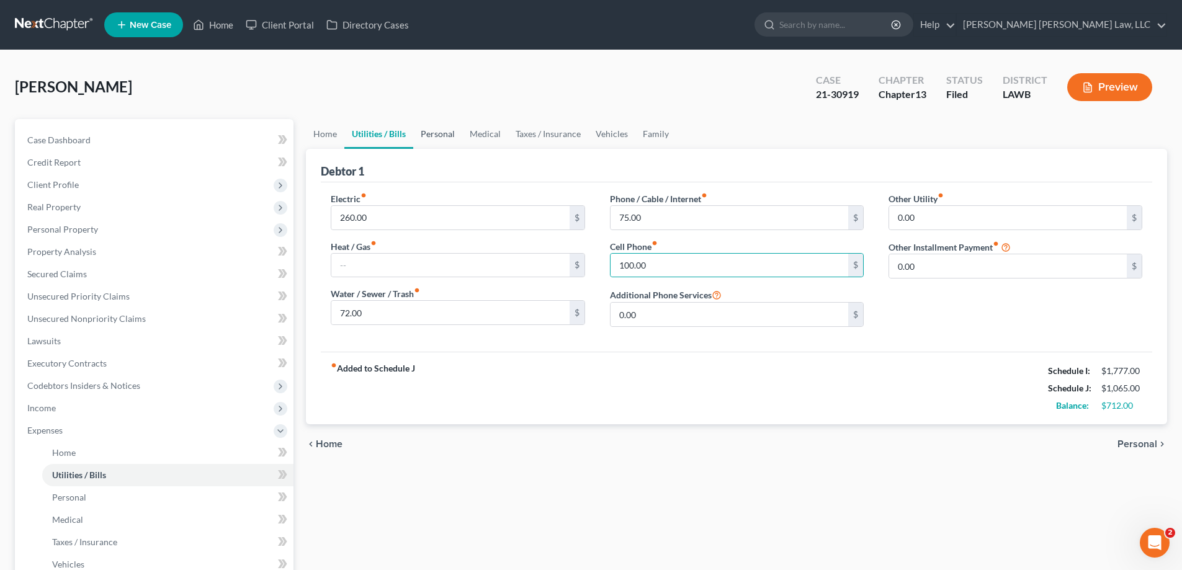
click at [446, 133] on link "Personal" at bounding box center [437, 134] width 49 height 30
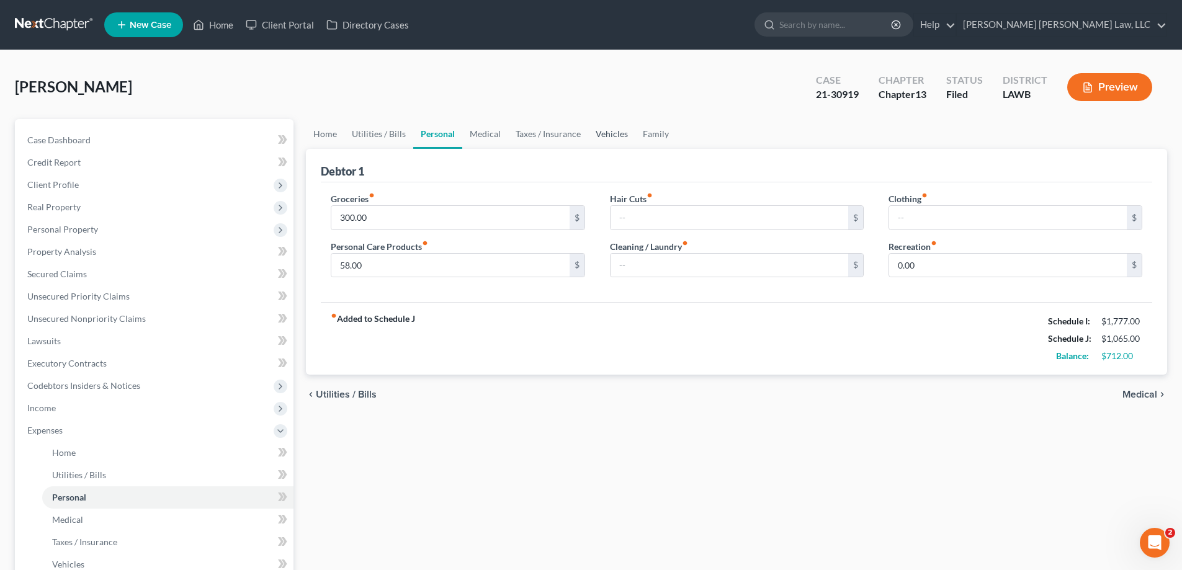
click at [604, 137] on link "Vehicles" at bounding box center [611, 134] width 47 height 30
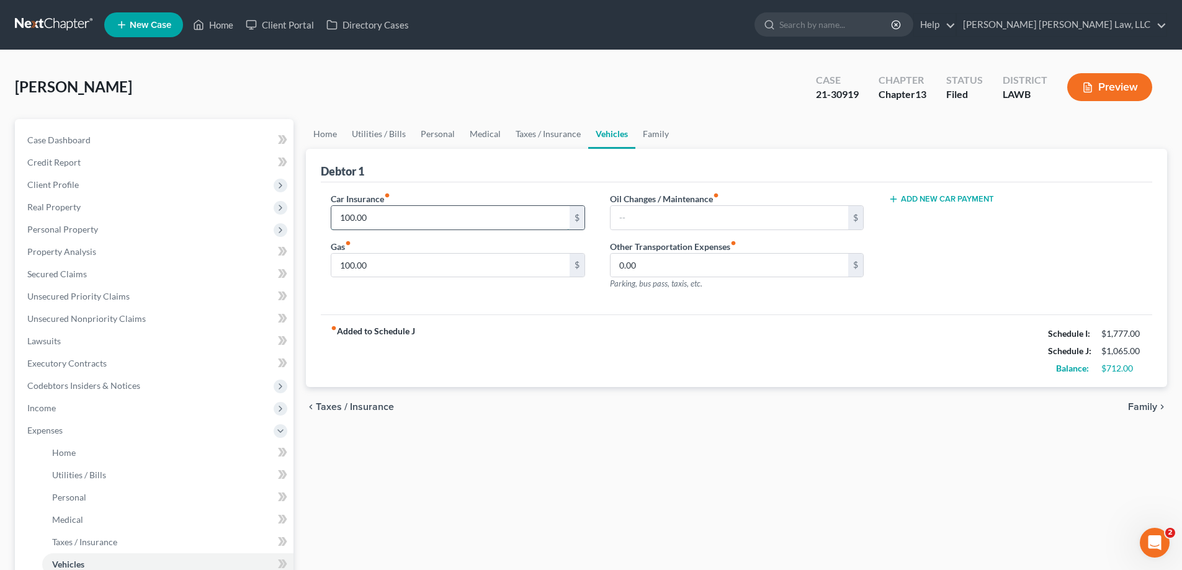
click at [451, 217] on input "100.00" at bounding box center [450, 218] width 238 height 24
click at [484, 308] on div "Car Insurance fiber_manual_record $ Gas fiber_manual_record 100.00 $ Oil Change…" at bounding box center [737, 248] width 832 height 133
click at [428, 261] on input "100.00" at bounding box center [450, 266] width 238 height 24
click at [525, 299] on div "Car Insurance fiber_manual_record $ Gas fiber_manual_record 100.00 $" at bounding box center [457, 246] width 279 height 108
click at [450, 140] on link "Personal" at bounding box center [437, 134] width 49 height 30
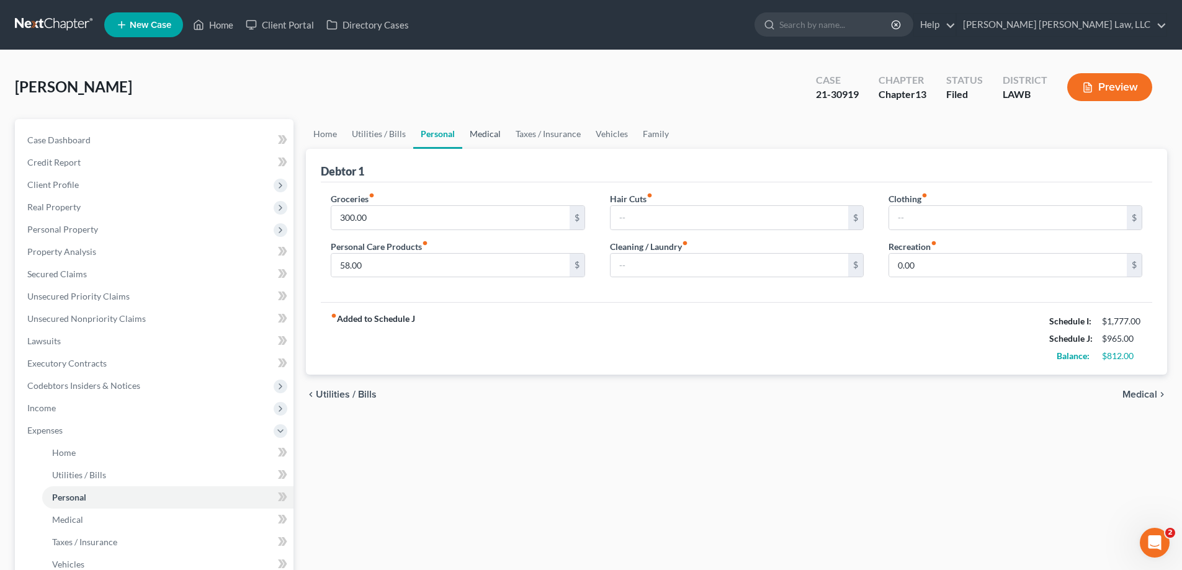
click at [493, 133] on link "Medical" at bounding box center [485, 134] width 46 height 30
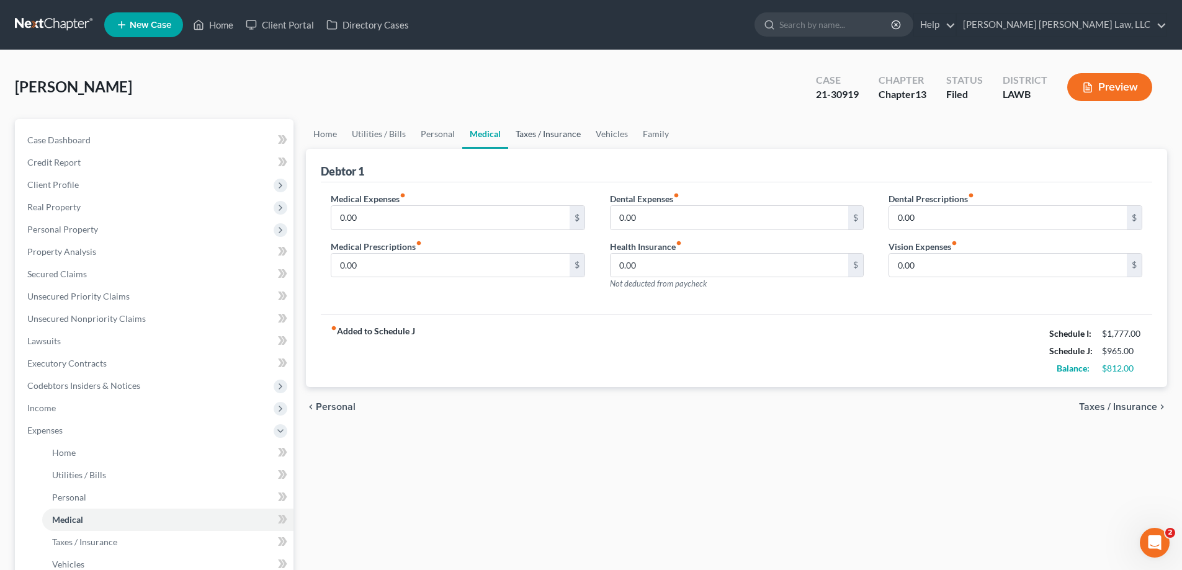
click at [541, 142] on link "Taxes / Insurance" at bounding box center [548, 134] width 80 height 30
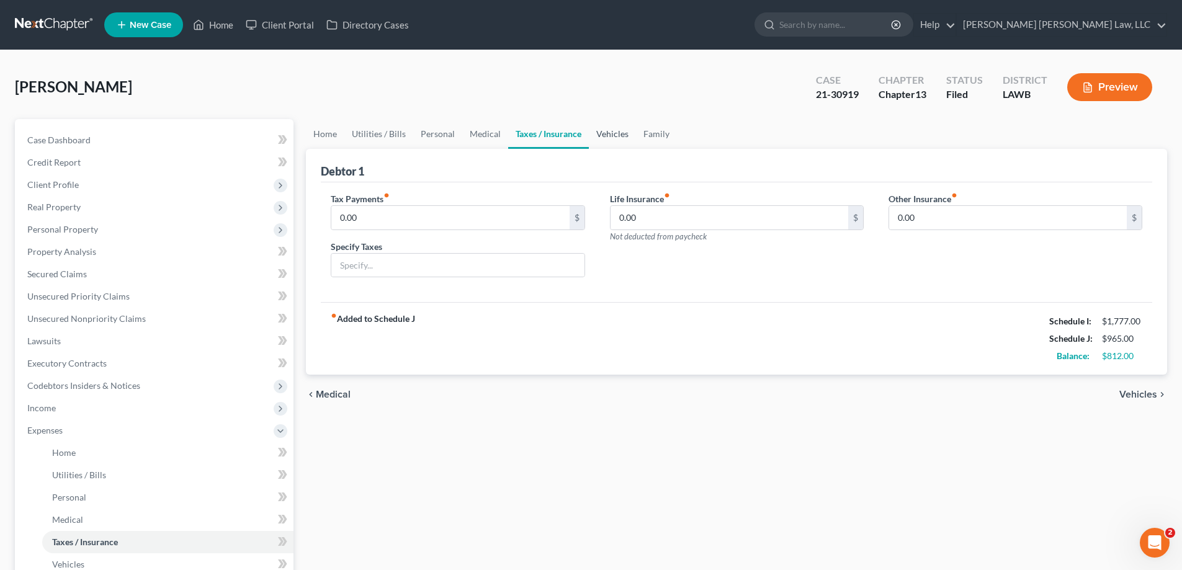
click at [611, 135] on link "Vehicles" at bounding box center [612, 134] width 47 height 30
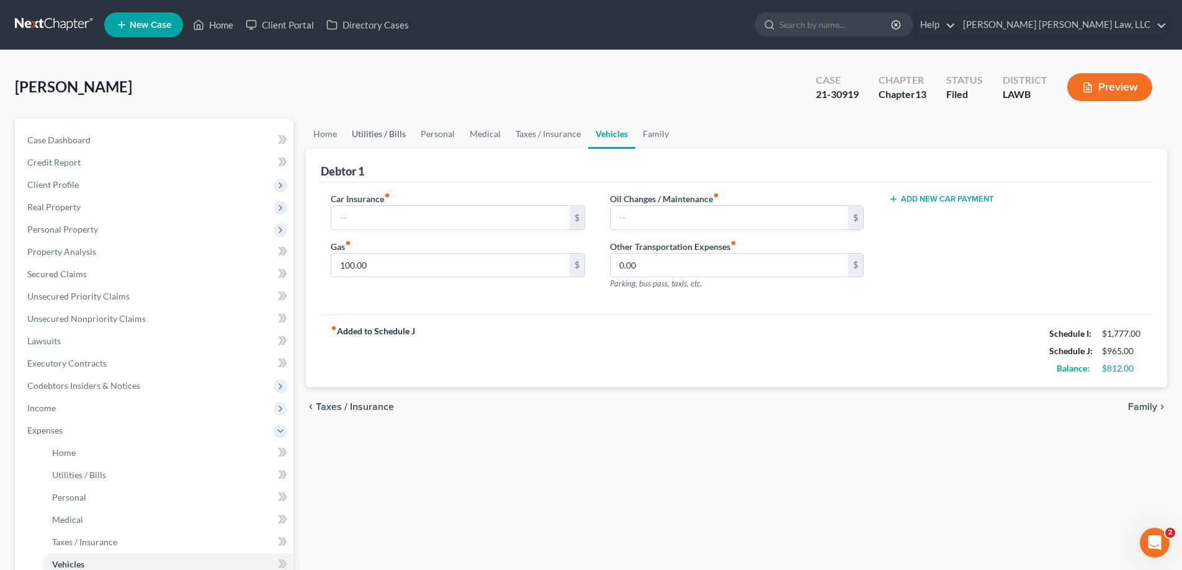
click at [358, 141] on link "Utilities / Bills" at bounding box center [378, 134] width 69 height 30
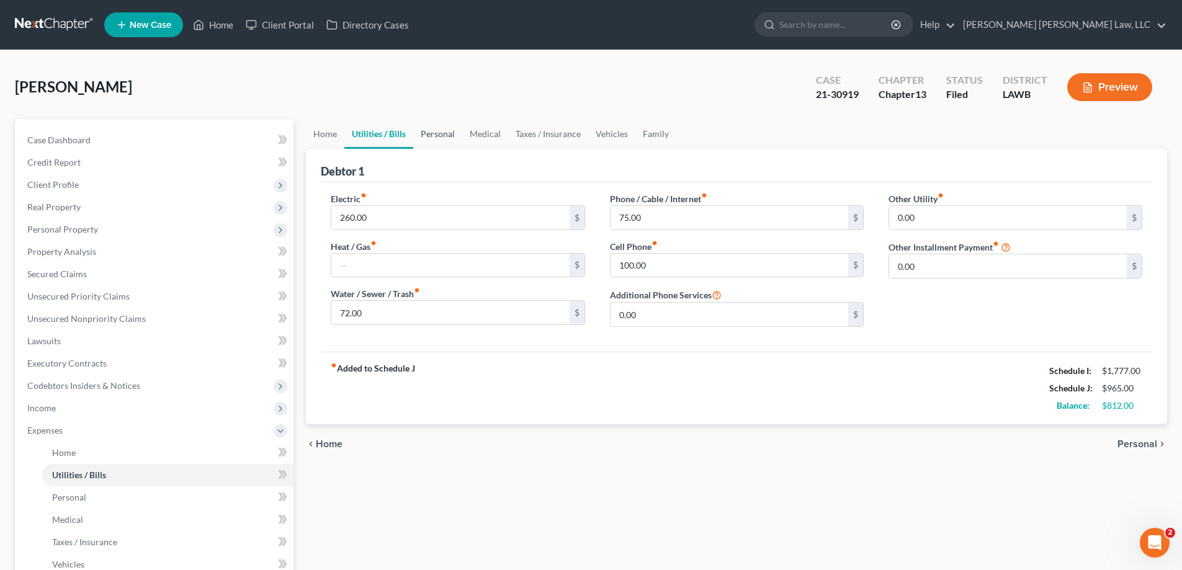
click at [448, 135] on link "Personal" at bounding box center [437, 134] width 49 height 30
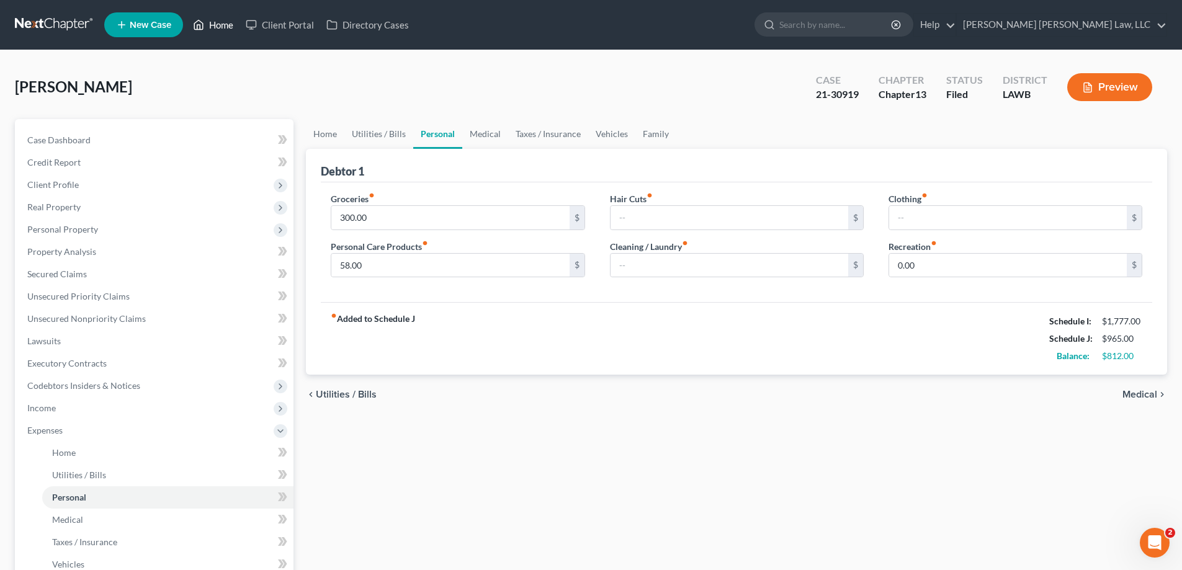
click at [209, 29] on link "Home" at bounding box center [213, 25] width 53 height 22
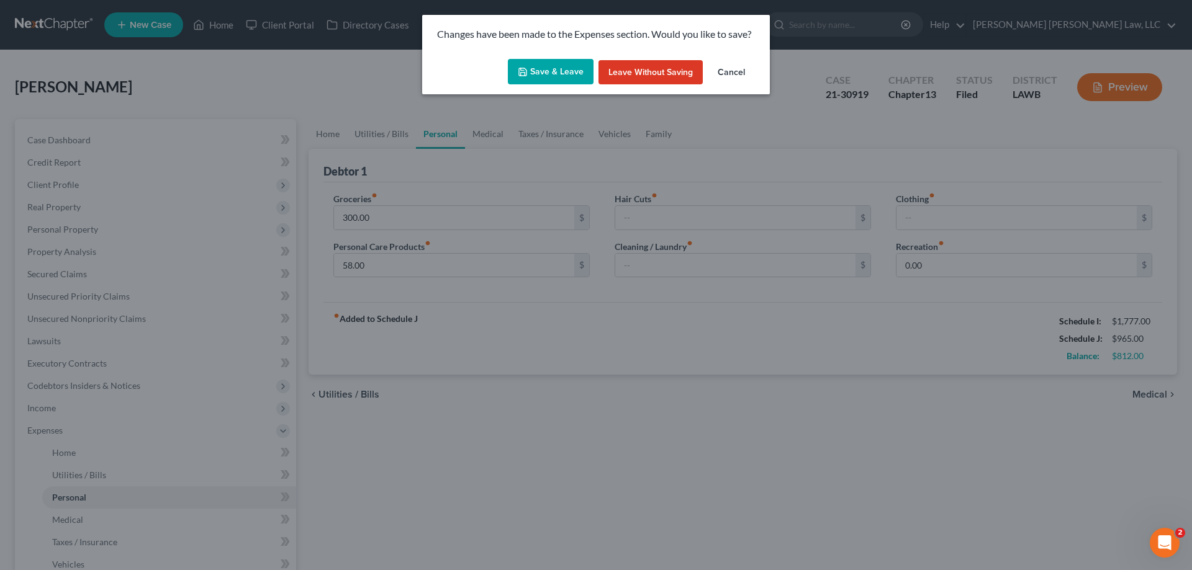
click at [563, 71] on button "Save & Leave" at bounding box center [551, 72] width 86 height 26
